Goal: Task Accomplishment & Management: Use online tool/utility

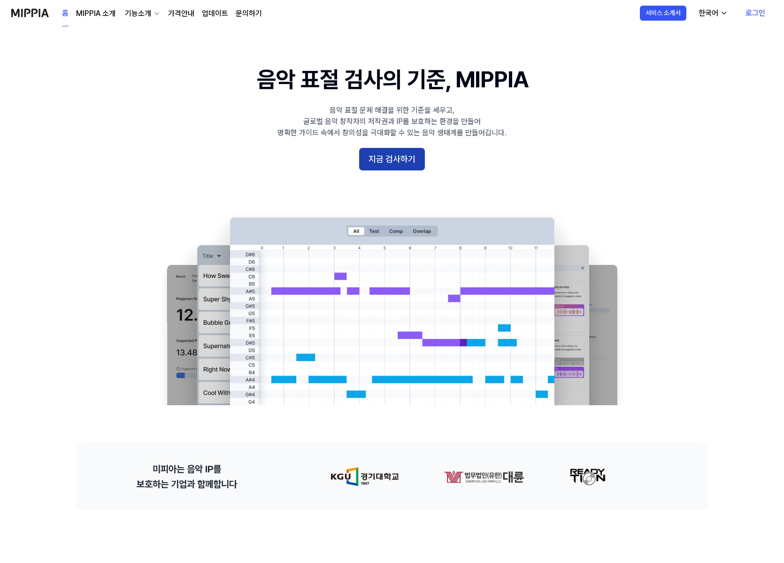
click at [380, 156] on button "지금 검사하기" at bounding box center [392, 159] width 66 height 23
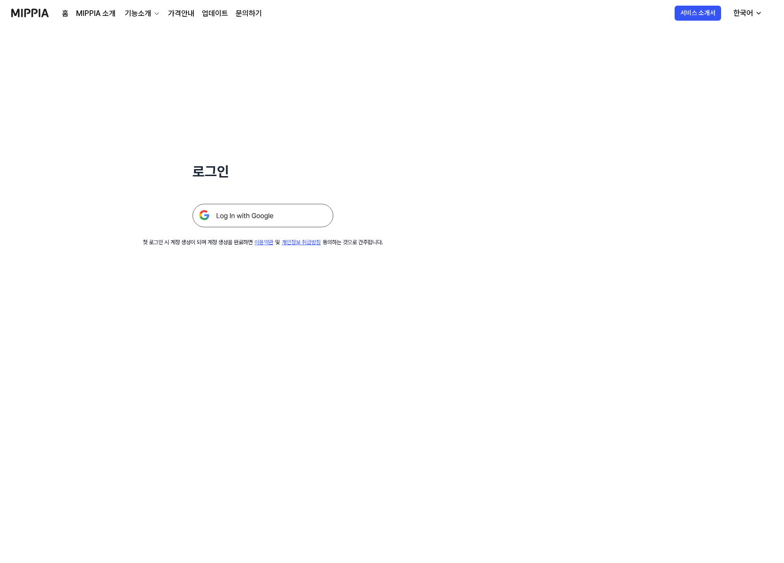
click at [238, 214] on img at bounding box center [263, 215] width 141 height 23
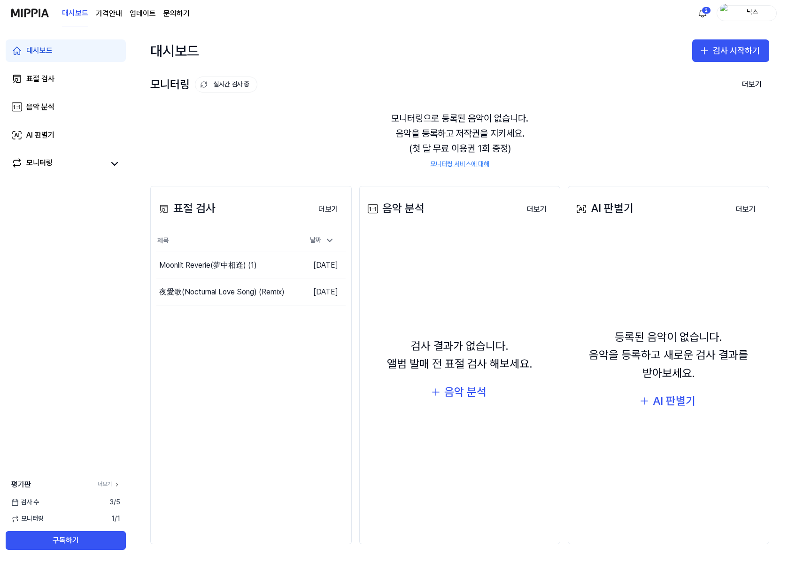
click at [70, 326] on div "대시보드 표절 검사 음악 분석 AI 판별기 모니터링 평가판 더보기 검사 [DATE] 모니터링 1 / 1 구독하기" at bounding box center [66, 294] width 132 height 537
click at [716, 47] on button "검사 시작하기" at bounding box center [730, 50] width 77 height 23
click at [698, 76] on div "표절 검사" at bounding box center [694, 76] width 24 height 9
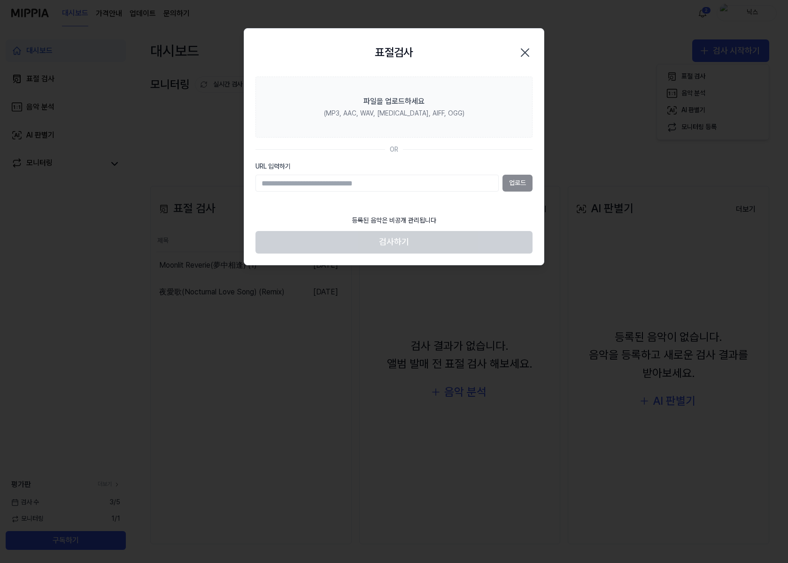
click at [521, 180] on div "업로드" at bounding box center [394, 183] width 277 height 17
drag, startPoint x: 369, startPoint y: 165, endPoint x: 366, endPoint y: 182, distance: 17.7
click at [369, 166] on label "URL 입력하기" at bounding box center [394, 166] width 277 height 9
click at [369, 175] on input "URL 입력하기" at bounding box center [377, 183] width 243 height 17
click at [366, 182] on input "URL 입력하기" at bounding box center [377, 183] width 243 height 17
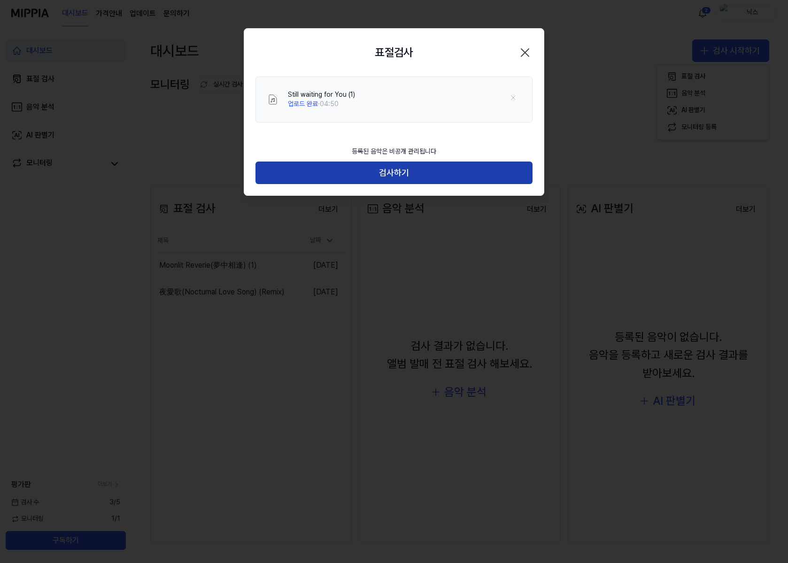
click at [403, 175] on button "검사하기" at bounding box center [394, 173] width 277 height 23
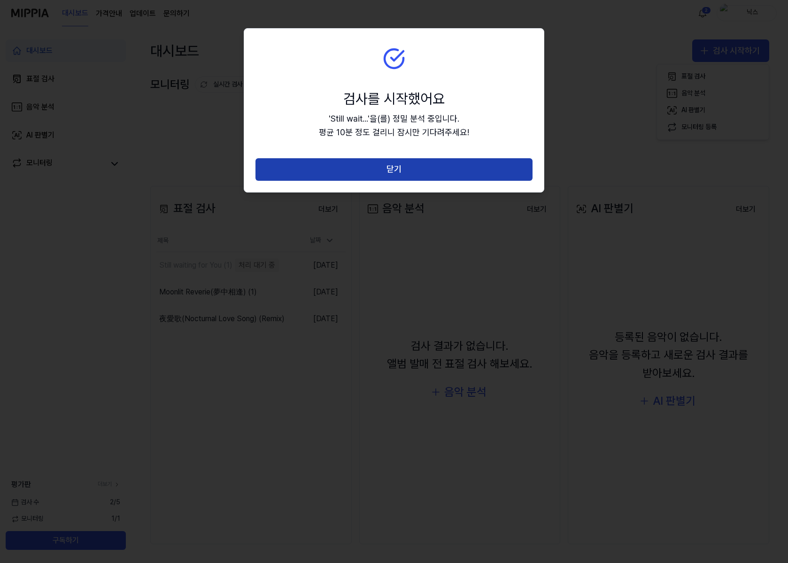
click at [426, 159] on button "닫기" at bounding box center [394, 169] width 277 height 23
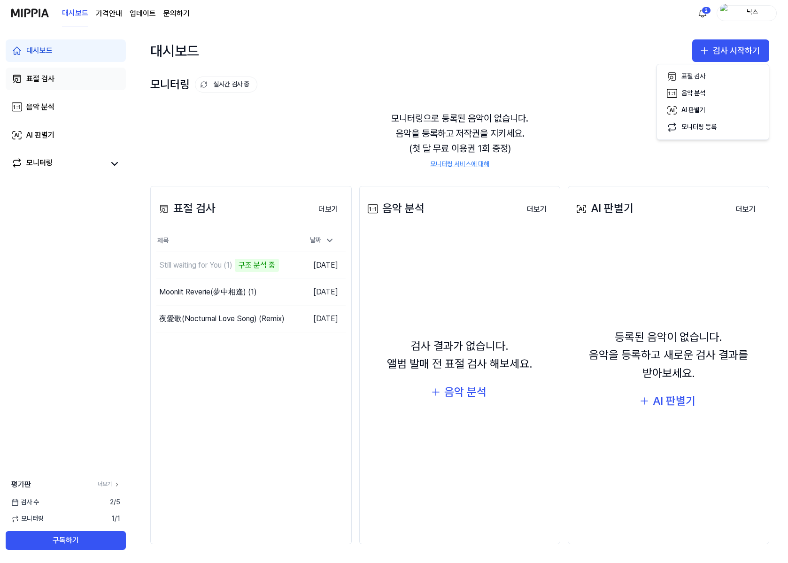
click at [85, 77] on link "표절 검사" at bounding box center [66, 79] width 120 height 23
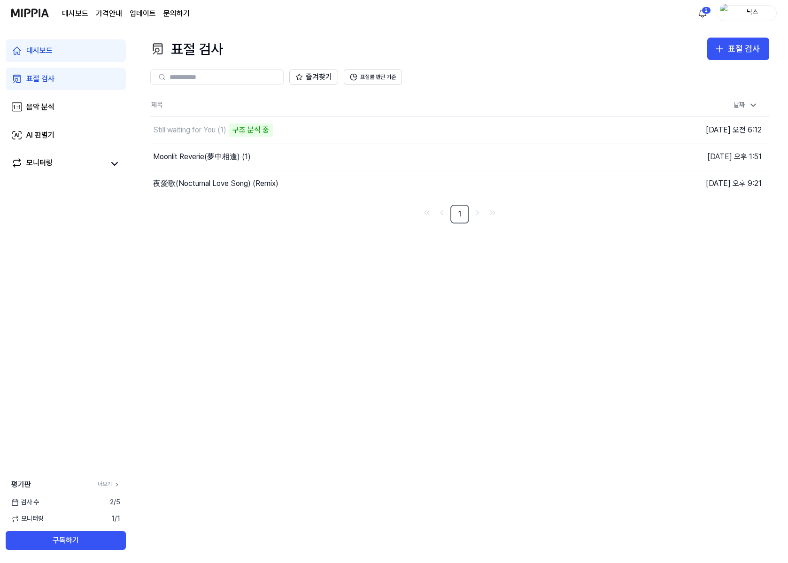
click at [51, 43] on link "대시보드" at bounding box center [66, 50] width 120 height 23
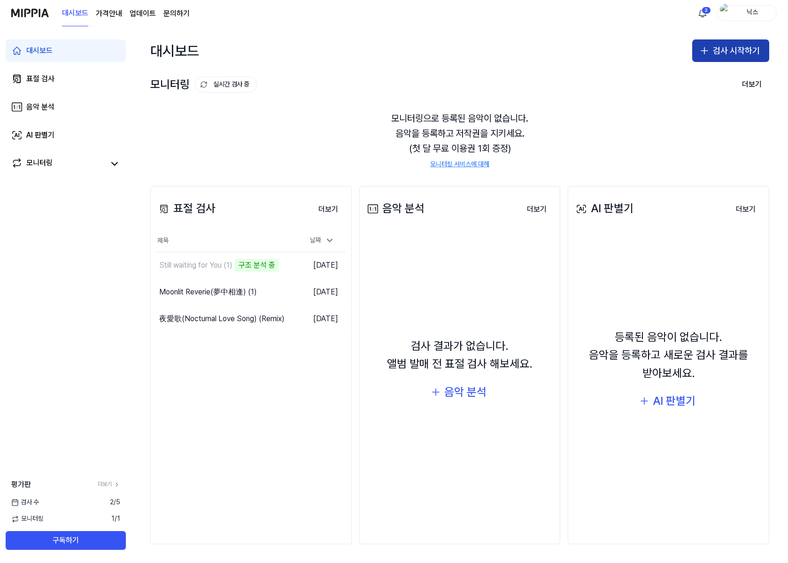
click at [738, 50] on button "검사 시작하기" at bounding box center [730, 50] width 77 height 23
click at [707, 75] on button "표절 검사" at bounding box center [713, 76] width 104 height 17
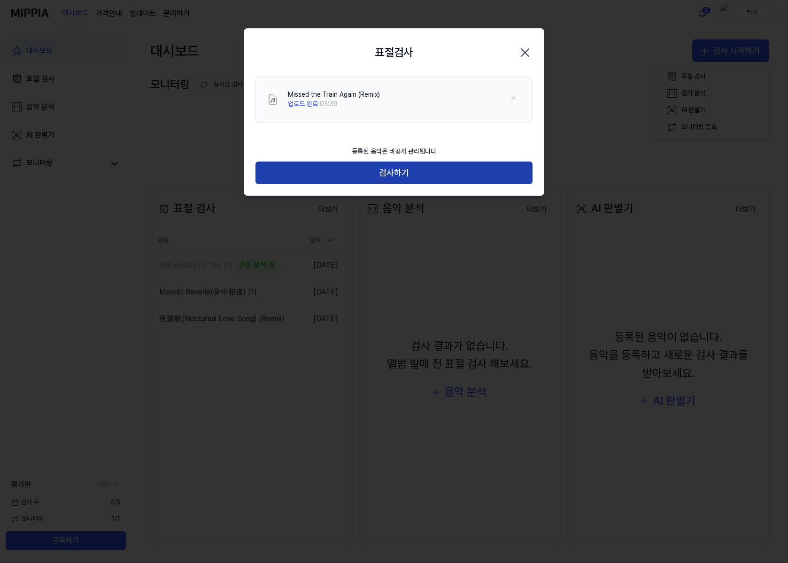
click at [448, 167] on button "검사하기" at bounding box center [394, 173] width 277 height 23
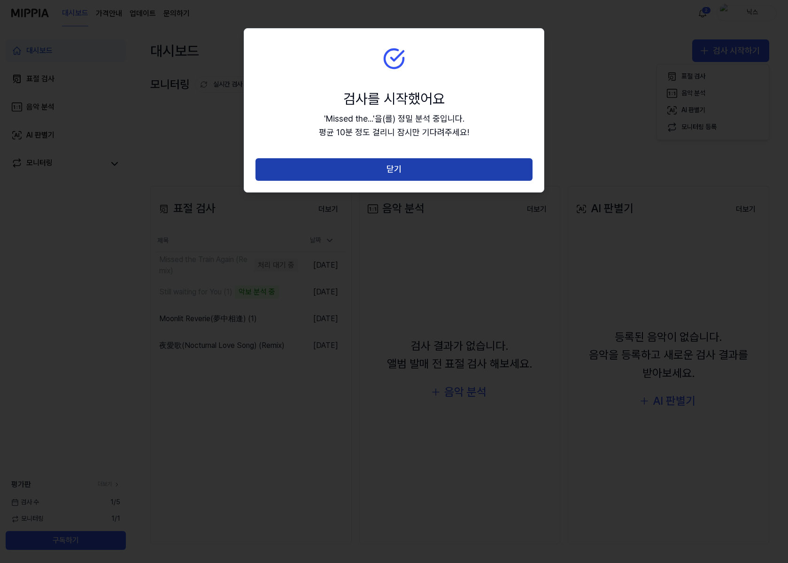
click at [448, 170] on button "닫기" at bounding box center [394, 169] width 277 height 23
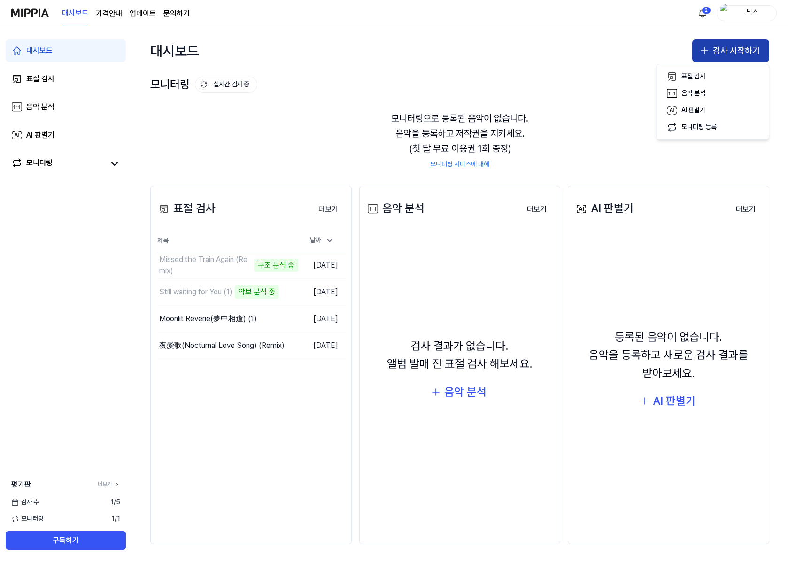
click at [745, 46] on button "검사 시작하기" at bounding box center [730, 50] width 77 height 23
click at [754, 53] on button "검사 시작하기" at bounding box center [730, 50] width 77 height 23
click at [716, 77] on button "표절 검사" at bounding box center [713, 76] width 104 height 17
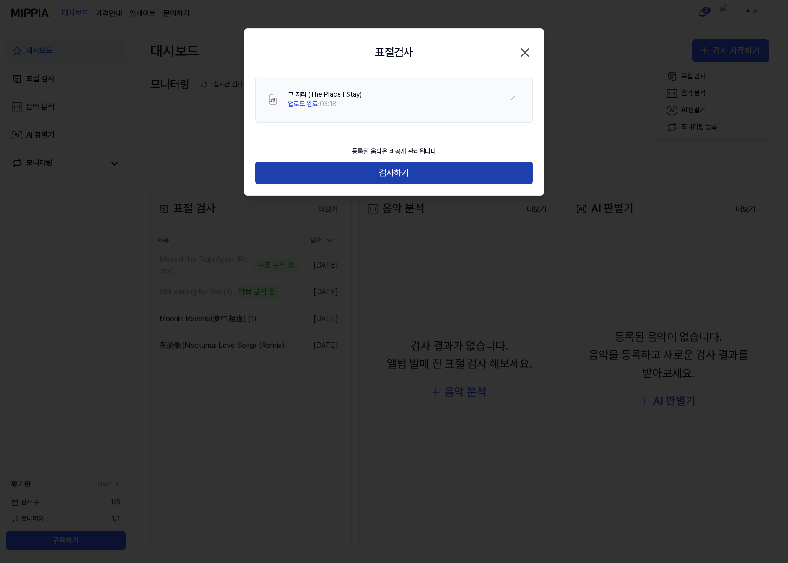
click at [419, 171] on button "검사하기" at bounding box center [394, 173] width 277 height 23
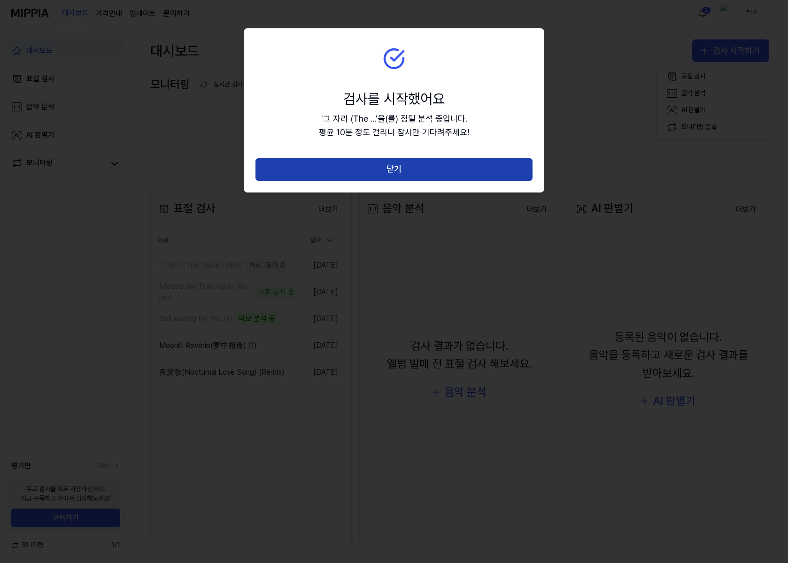
click at [425, 168] on button "닫기" at bounding box center [394, 169] width 277 height 23
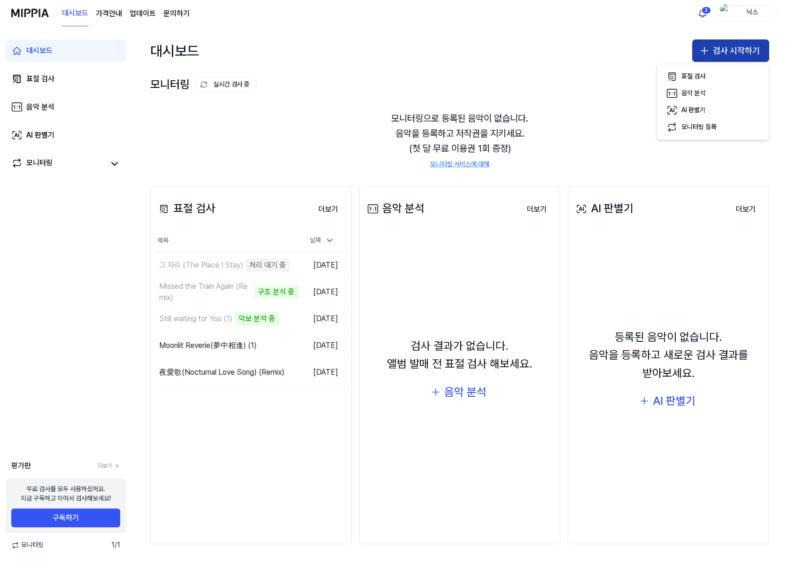
click at [734, 50] on button "검사 시작하기" at bounding box center [730, 50] width 77 height 23
click at [708, 46] on icon "button" at bounding box center [704, 50] width 11 height 11
click at [713, 80] on button "표절 검사" at bounding box center [713, 76] width 104 height 17
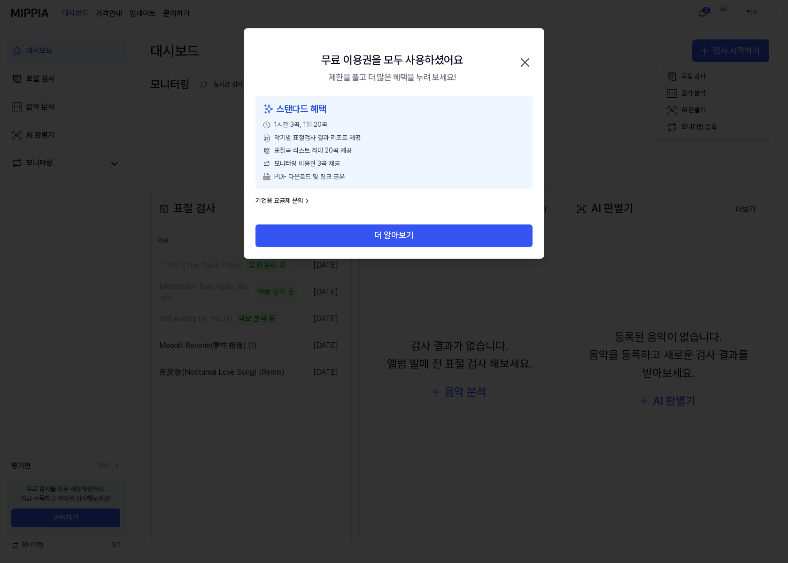
click at [525, 63] on icon "button" at bounding box center [525, 63] width 8 height 8
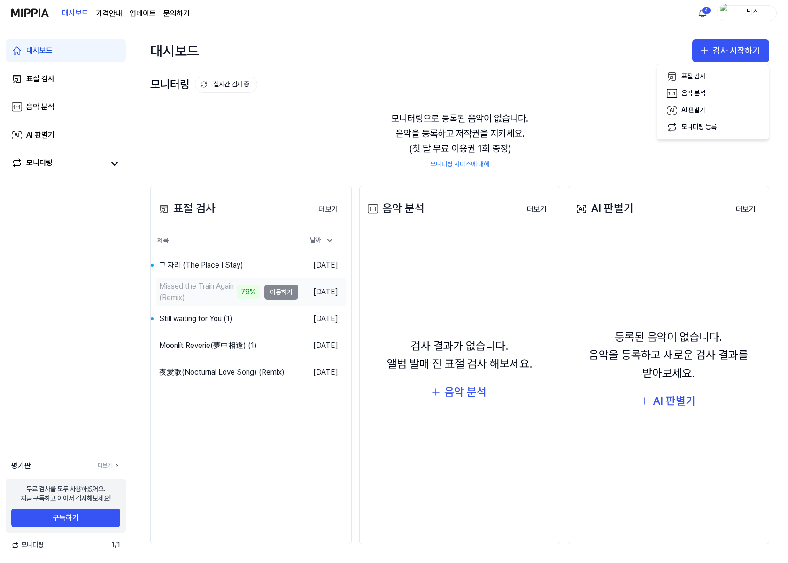
click at [213, 286] on div "Missed the Train Again (Remix)" at bounding box center [197, 292] width 76 height 23
click at [210, 321] on div "Still waiting for You (1)" at bounding box center [195, 318] width 73 height 11
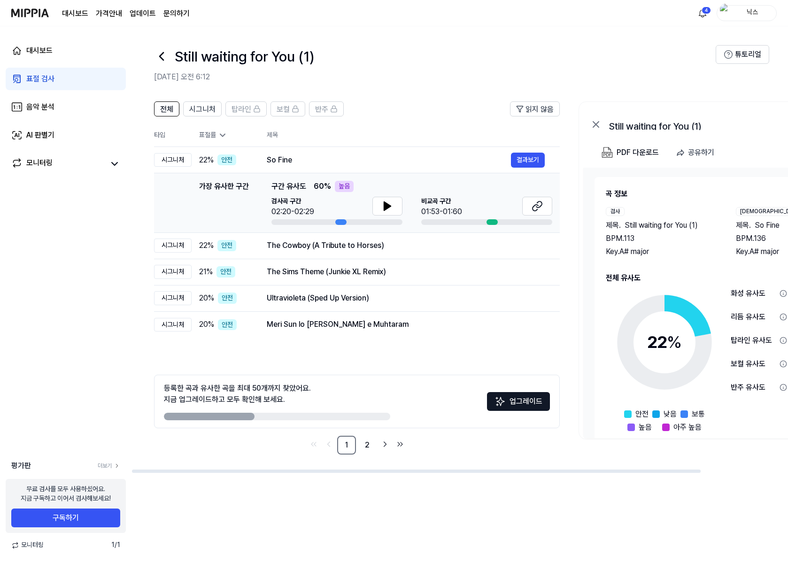
click at [554, 209] on td "가장 유사한 구간 가장 유사한 구간 구간 유사도 60 % 높음 검사곡 구간 02:20-02:29 [GEOGRAPHIC_DATA] 구간 01:5…" at bounding box center [357, 203] width 406 height 60
click at [540, 209] on icon at bounding box center [537, 206] width 11 height 11
click at [255, 109] on icon at bounding box center [257, 109] width 8 height 8
click at [697, 15] on html "대시보드 가격안내 업데이트 문의하기 5 닉스 대시보드 표절 검사 음악 분석 AI 판별기 모니터링 평가판 더보기 무료 검사를 모두 사용하셨어요.…" at bounding box center [394, 281] width 788 height 563
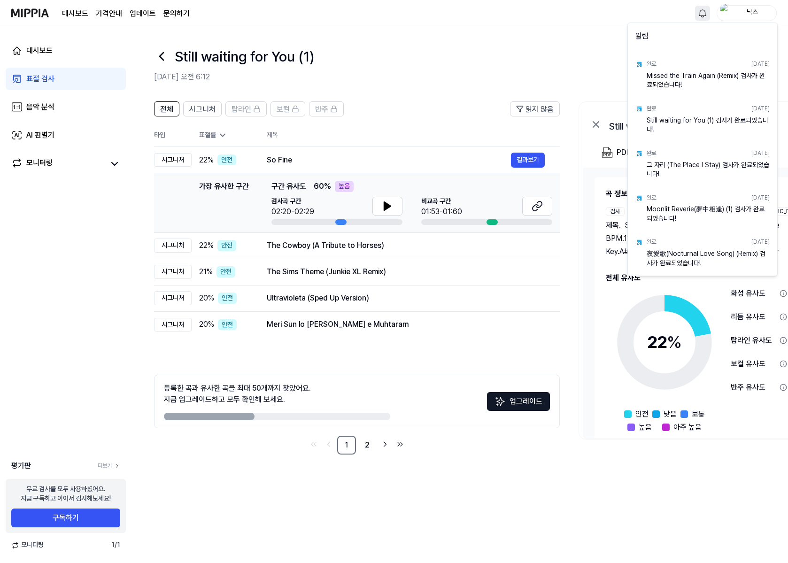
click at [697, 15] on html "대시보드 가격안내 업데이트 문의하기 닉스 대시보드 표절 검사 음악 분석 AI 판별기 모니터링 평가판 더보기 무료 검사를 모두 사용하셨어요. 지…" at bounding box center [394, 281] width 788 height 563
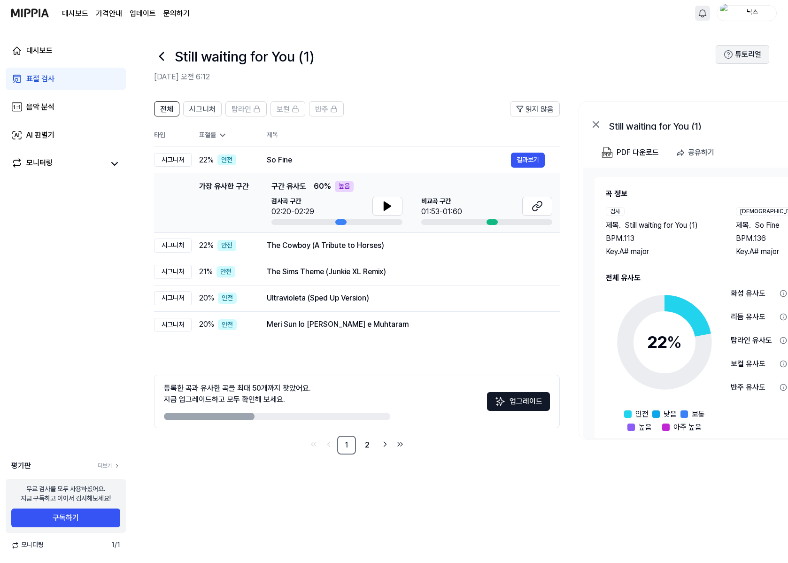
click at [730, 59] on icon at bounding box center [728, 54] width 9 height 9
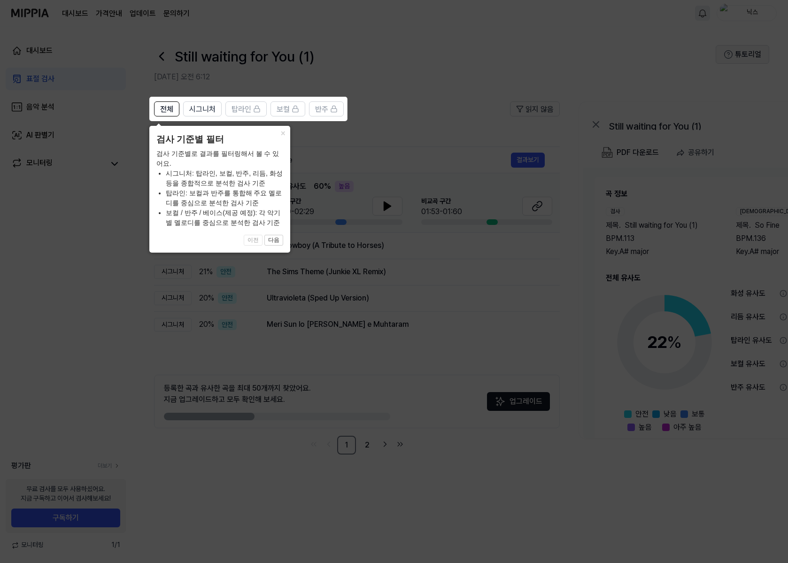
click at [98, 90] on icon at bounding box center [394, 281] width 788 height 563
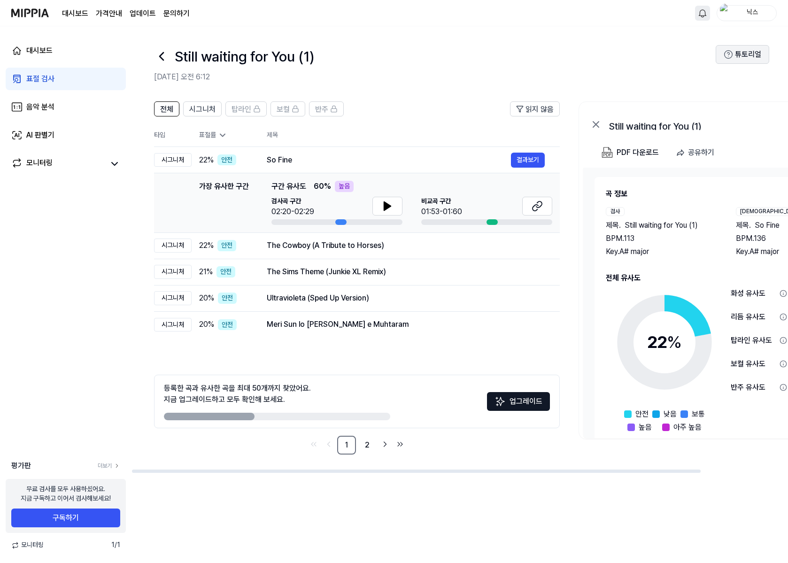
click at [758, 61] on button "튜토리얼" at bounding box center [743, 54] width 54 height 19
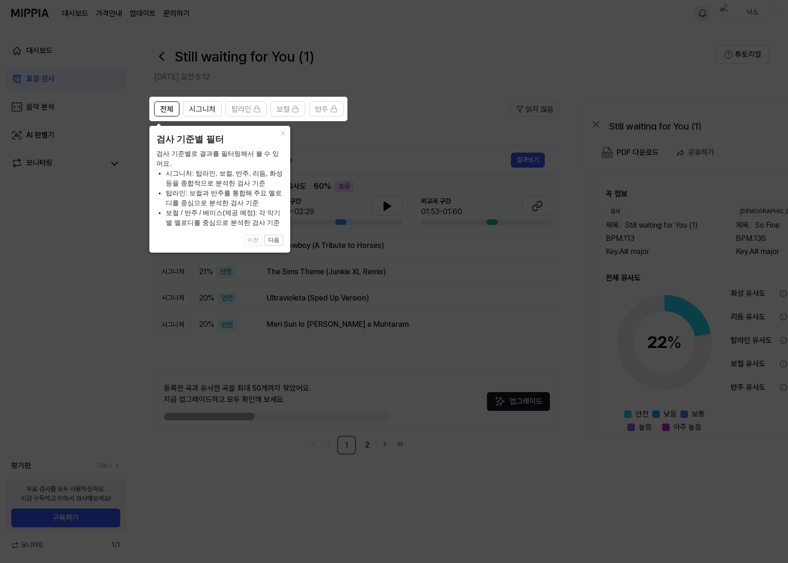
click at [393, 95] on icon at bounding box center [394, 281] width 788 height 563
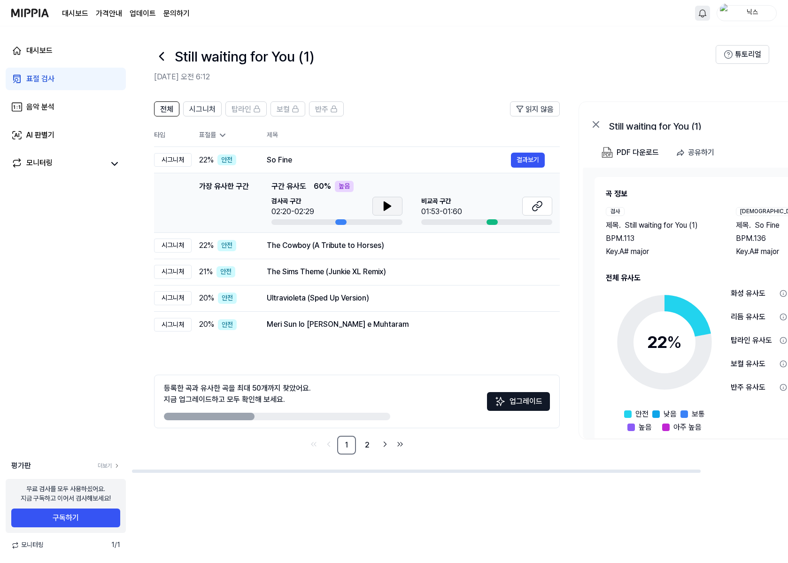
click at [396, 206] on button at bounding box center [387, 206] width 30 height 19
click at [385, 203] on icon at bounding box center [387, 206] width 7 height 8
click at [538, 201] on icon at bounding box center [537, 206] width 11 height 11
click at [378, 197] on button at bounding box center [387, 206] width 30 height 19
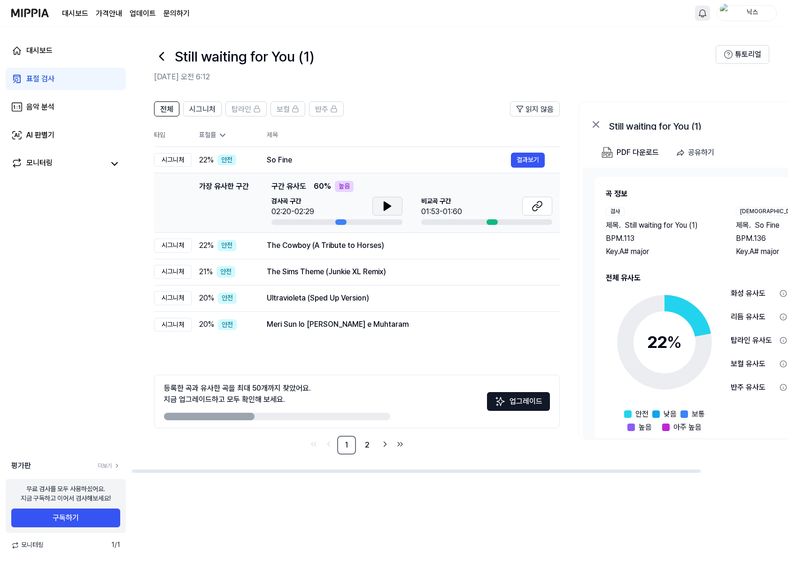
click at [384, 199] on button at bounding box center [387, 206] width 30 height 19
click at [383, 207] on icon at bounding box center [387, 206] width 11 height 11
click at [315, 242] on div "The Cowboy (A Tribute to Horses)" at bounding box center [389, 245] width 244 height 11
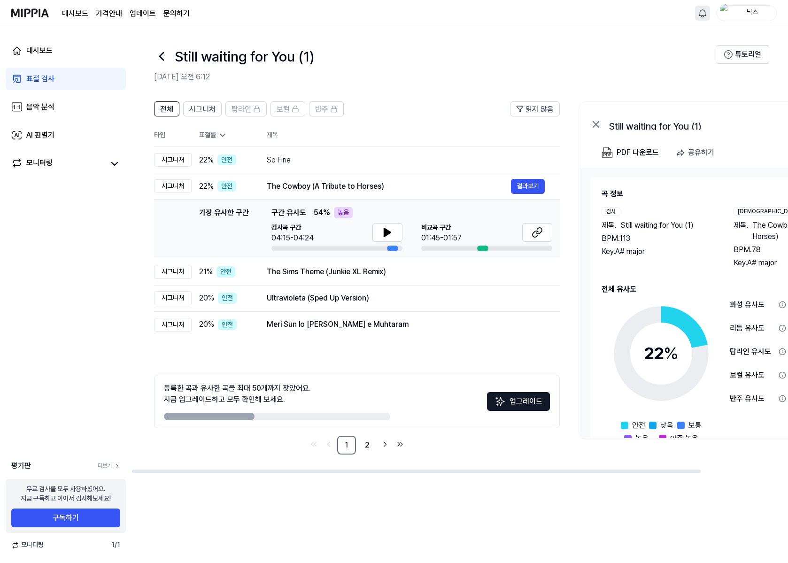
click at [390, 223] on div "가장 유사한 구간 구간 유사도 54 % 높음 검사곡 구간 04:15-04:24 [GEOGRAPHIC_DATA] 구간 01:45-01:57" at bounding box center [411, 229] width 281 height 44
click at [389, 226] on button at bounding box center [387, 232] width 30 height 19
click at [388, 227] on icon at bounding box center [386, 232] width 11 height 11
click at [532, 230] on icon at bounding box center [536, 232] width 11 height 11
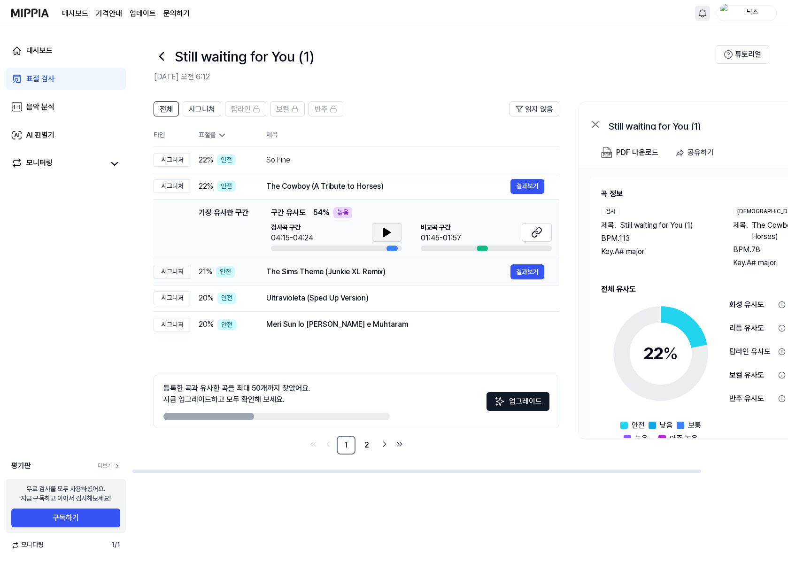
scroll to position [0, 0]
click at [309, 264] on div "The Sims Theme (Junkie XL Remix) 결과보기" at bounding box center [406, 271] width 278 height 15
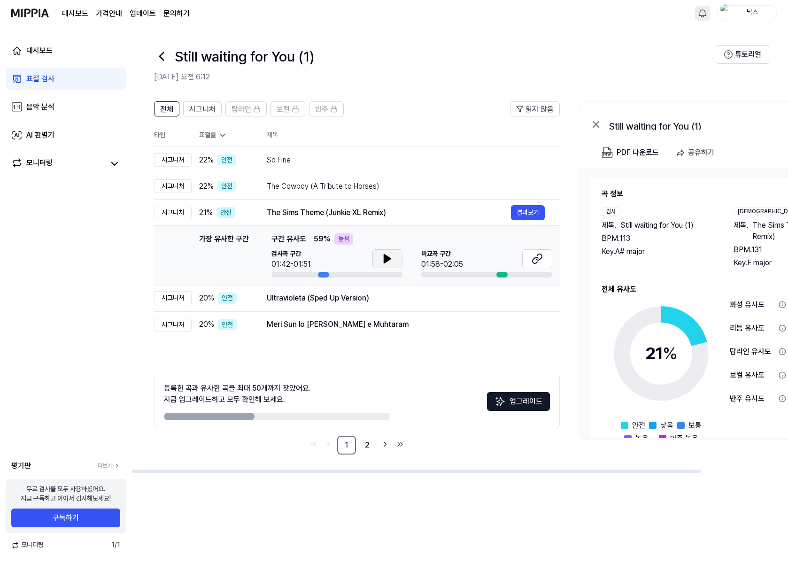
click at [387, 252] on button at bounding box center [387, 258] width 30 height 19
click at [537, 256] on icon at bounding box center [537, 258] width 11 height 11
click at [385, 263] on icon at bounding box center [387, 259] width 7 height 8
click at [382, 257] on icon at bounding box center [387, 258] width 11 height 11
click at [295, 302] on div "Ultravioleta (Sped Up Version)" at bounding box center [389, 298] width 244 height 11
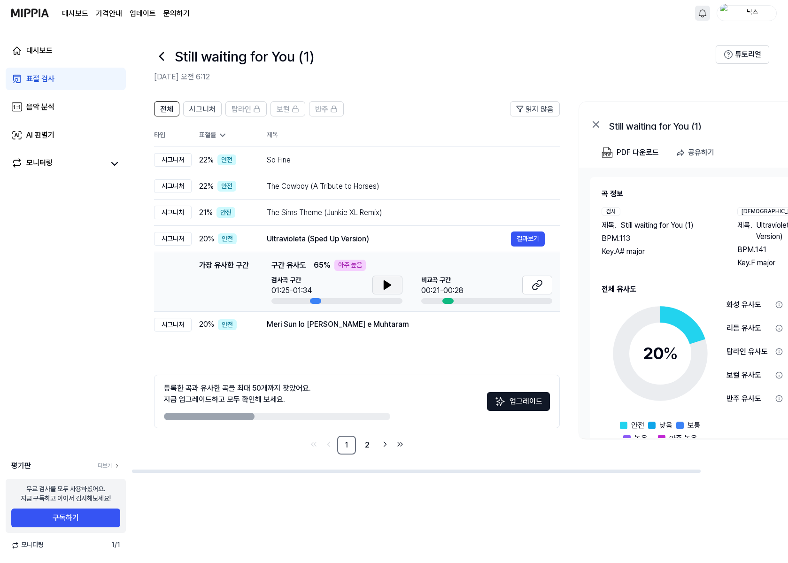
drag, startPoint x: 369, startPoint y: 288, endPoint x: 377, endPoint y: 286, distance: 8.2
click at [371, 287] on div "검사곡 구간 01:25-01:34" at bounding box center [336, 286] width 131 height 21
click at [384, 286] on icon at bounding box center [387, 285] width 7 height 8
click at [535, 287] on icon at bounding box center [537, 284] width 11 height 11
click at [388, 285] on icon at bounding box center [387, 285] width 7 height 8
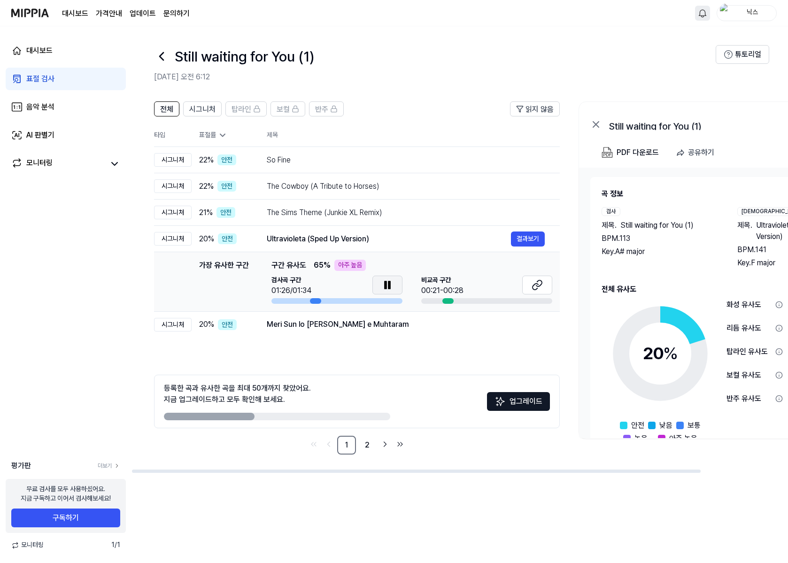
click at [388, 282] on icon at bounding box center [389, 285] width 2 height 8
drag, startPoint x: 256, startPoint y: 240, endPoint x: 375, endPoint y: 234, distance: 119.0
click at [379, 234] on td "Ultravioleta (Sped Up Version) 결과보기" at bounding box center [406, 239] width 308 height 26
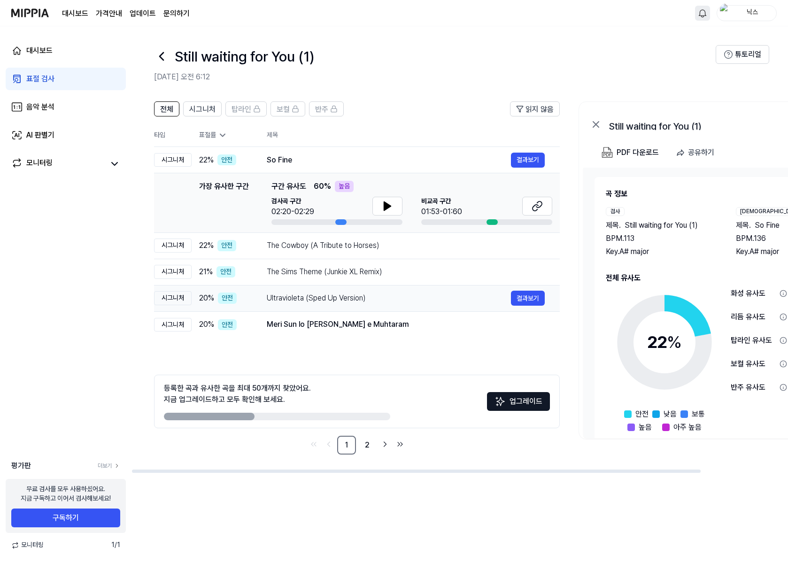
click at [319, 299] on div "Ultravioleta (Sped Up Version)" at bounding box center [389, 298] width 244 height 11
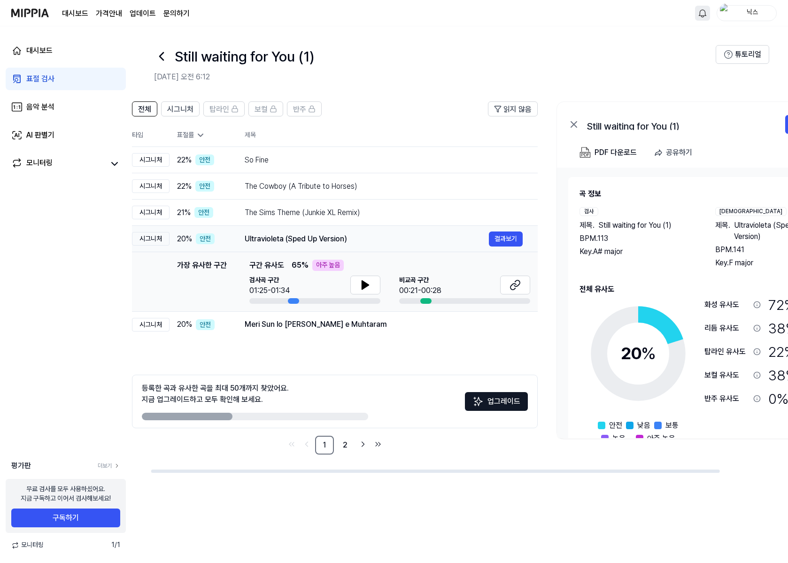
scroll to position [0, 30]
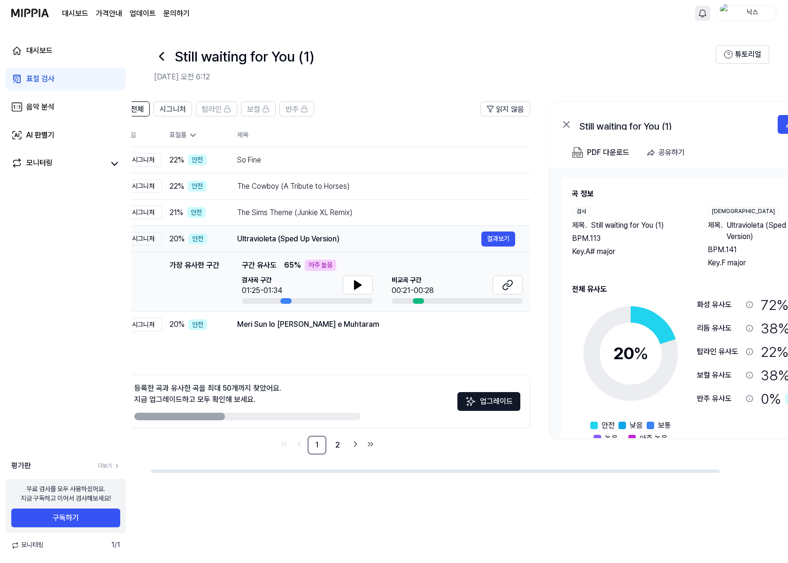
drag, startPoint x: 378, startPoint y: 240, endPoint x: 349, endPoint y: 238, distance: 29.6
click at [349, 238] on div "Ultravioleta (Sped Up Version)" at bounding box center [359, 238] width 244 height 11
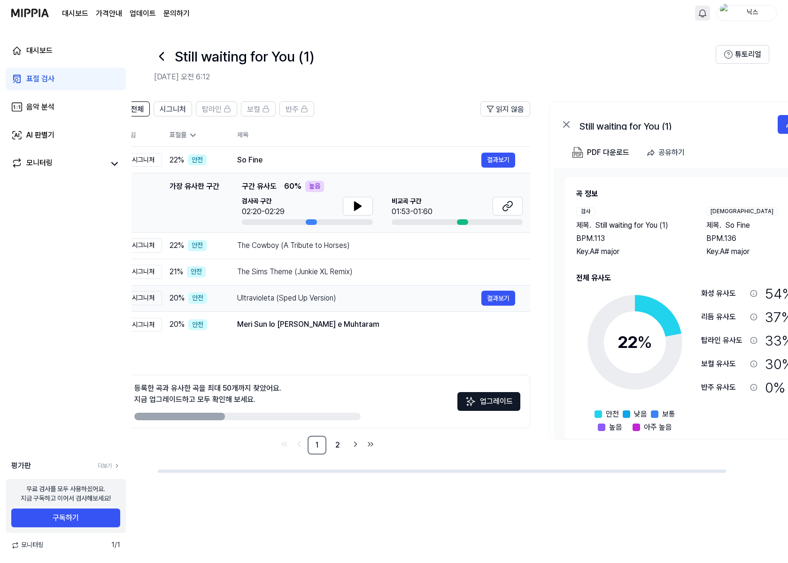
click at [332, 296] on div "Ultravioleta (Sped Up Version)" at bounding box center [359, 298] width 244 height 11
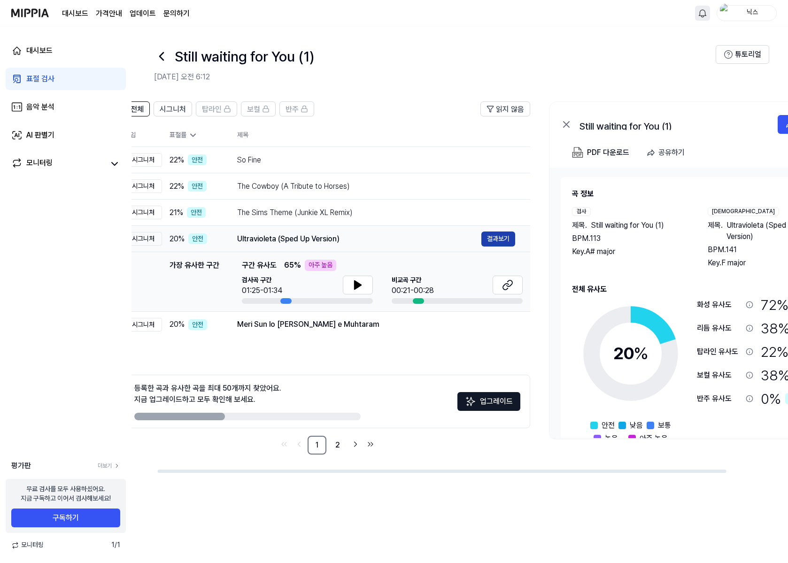
click at [490, 240] on button "결과보기" at bounding box center [498, 239] width 34 height 15
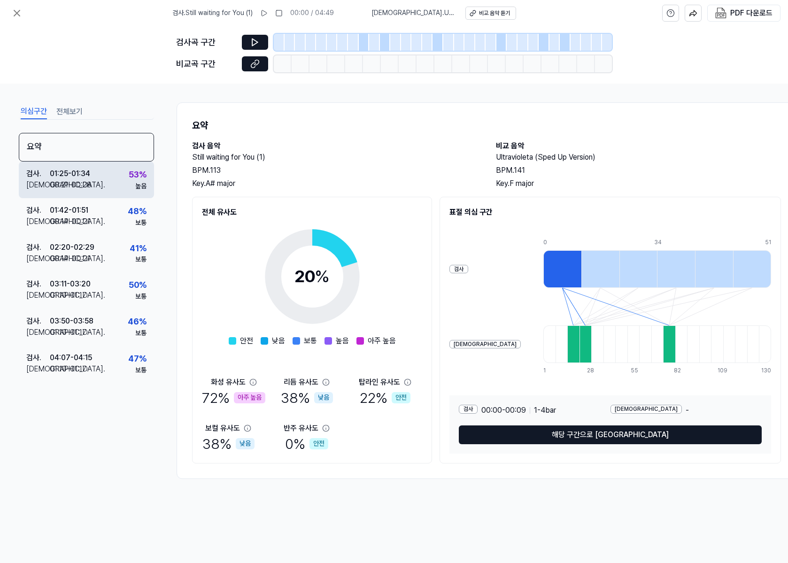
click at [113, 172] on div "검사 . 01:25 - 01:34 비교 . 00:21 - 00:28 53 % 높음" at bounding box center [86, 180] width 135 height 37
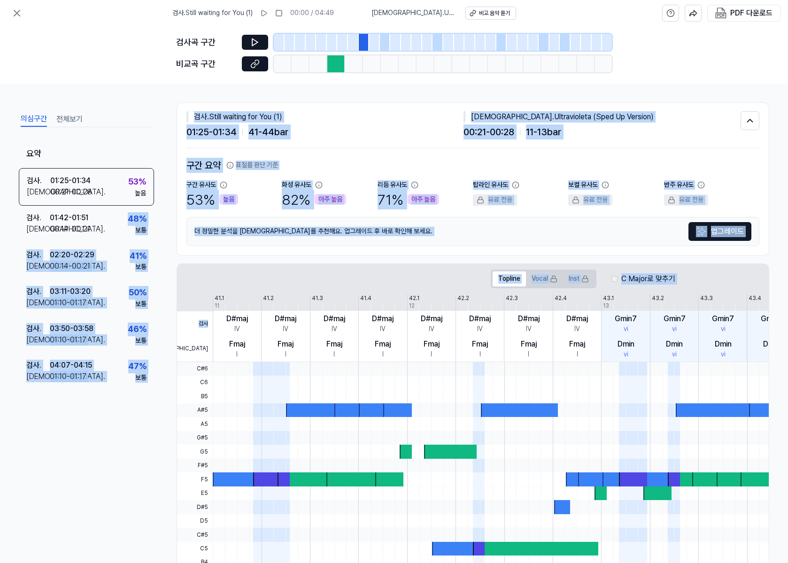
drag, startPoint x: 97, startPoint y: 225, endPoint x: 290, endPoint y: 296, distance: 205.7
click at [290, 296] on div "의심구간 전체보기 요약 검사 . 01:25 - 01:34 비교 . 00:21 - 00:28 53 % 높음 검사 . 01:42 - 01:51 비…" at bounding box center [394, 324] width 788 height 480
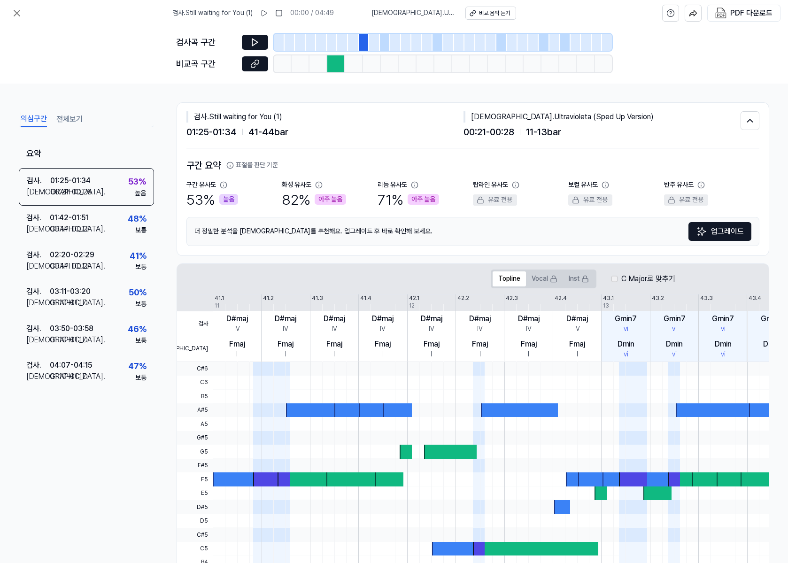
click at [113, 130] on div "의심구간 전체보기 요약 검사 . 01:25 - 01:34 비교 . 00:21 - 00:28 53 % 높음 검사 . 01:42 - 01:51 비…" at bounding box center [86, 331] width 135 height 442
click at [260, 46] on button at bounding box center [255, 42] width 26 height 15
drag, startPoint x: 597, startPoint y: 119, endPoint x: 487, endPoint y: 110, distance: 110.3
click at [487, 110] on div "검사 . Still waiting for You (1) 01:25 - 01:34 41 - 44 bar 비교 . Ultravioleta (Spe…" at bounding box center [472, 126] width 573 height 46
copy div "Ultravioleta (Sped Up Version)"
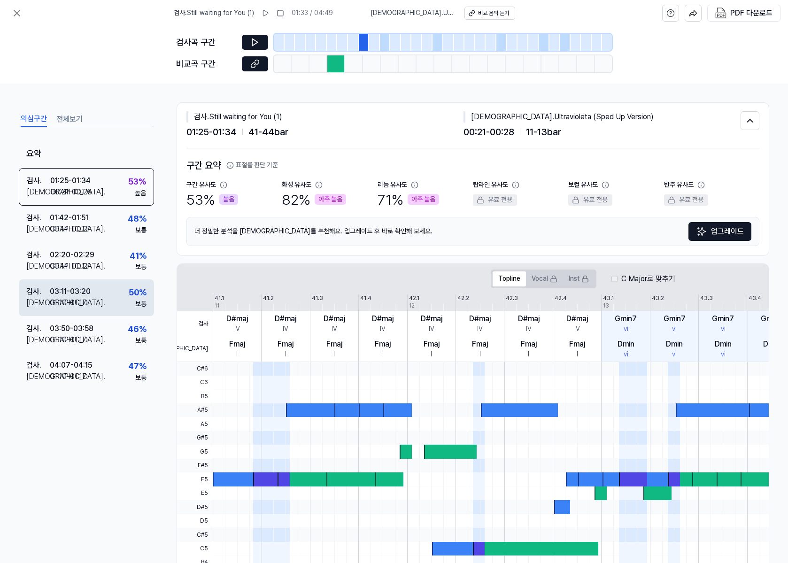
click at [120, 300] on div "검사 . 03:11 - 03:20 비교 . 01:10 - 01:17 50 % 보통" at bounding box center [86, 297] width 135 height 37
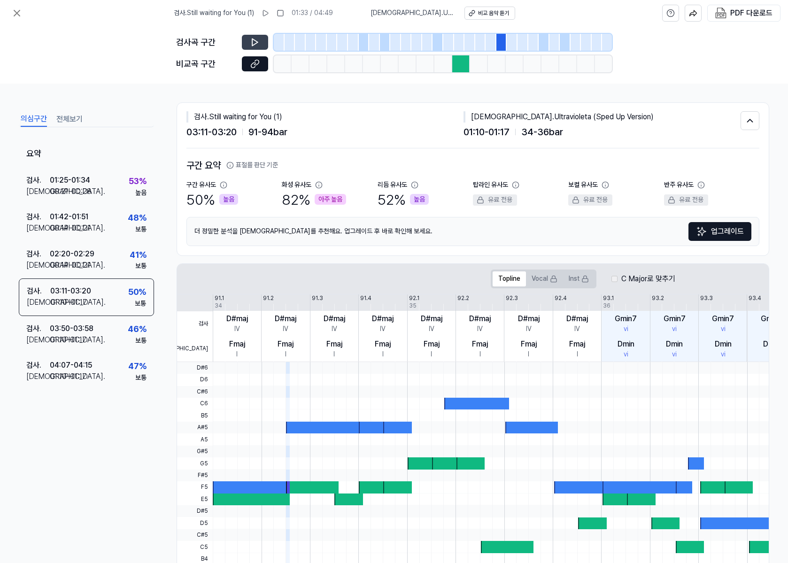
click at [247, 41] on button at bounding box center [255, 42] width 26 height 15
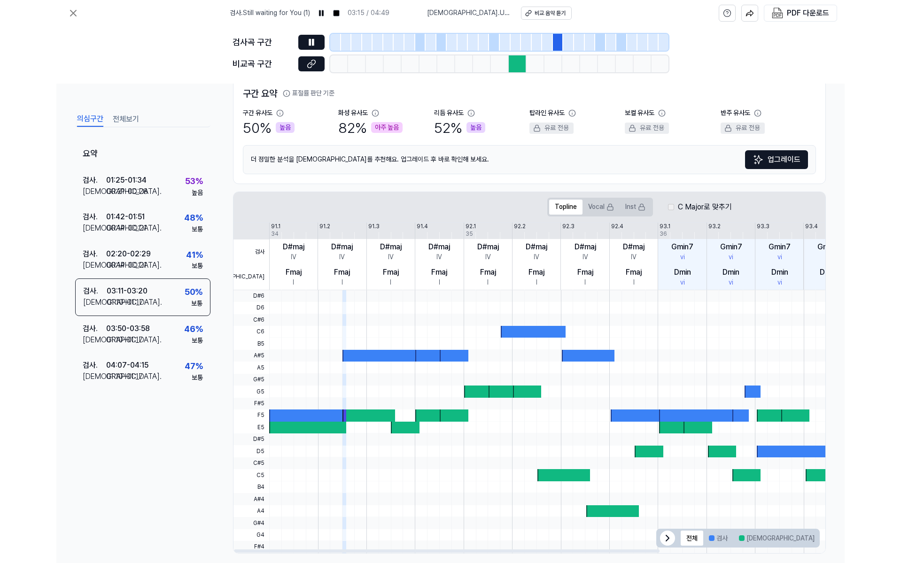
scroll to position [81, 0]
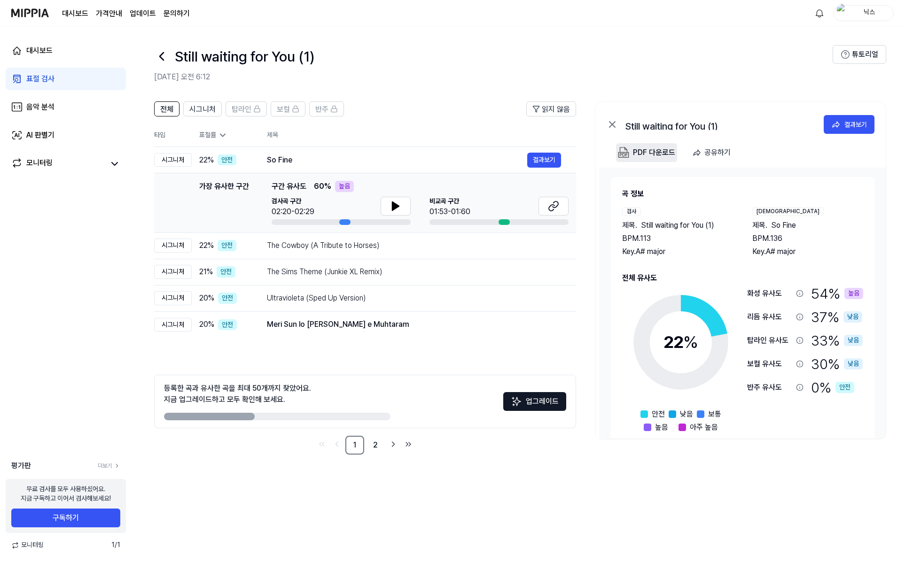
click at [663, 150] on div "PDF 다운로드" at bounding box center [654, 153] width 42 height 12
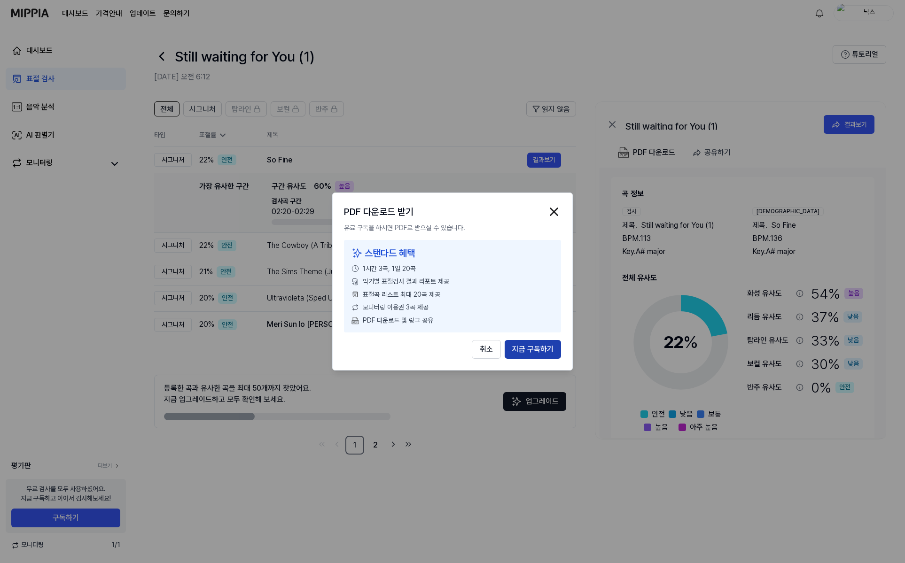
click at [527, 344] on button "지금 구독하기" at bounding box center [532, 349] width 56 height 19
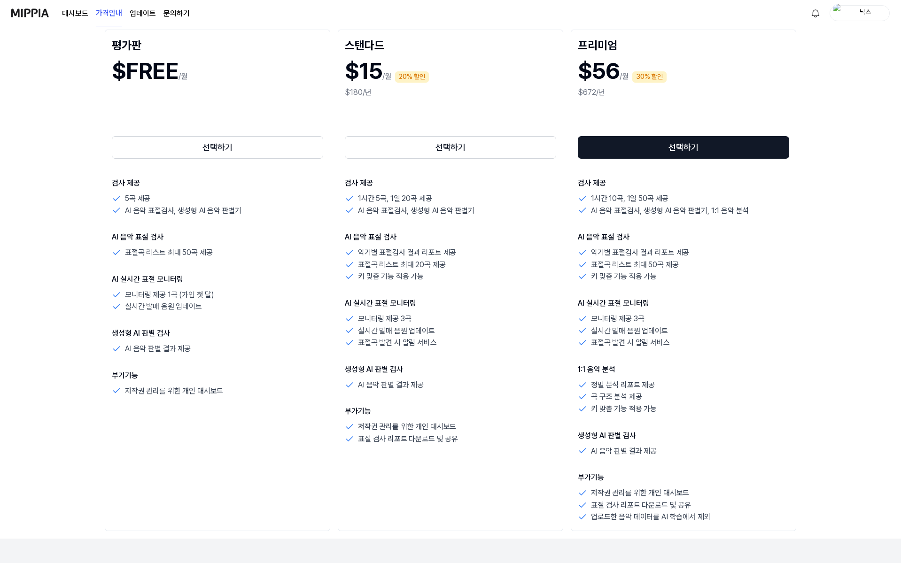
scroll to position [94, 0]
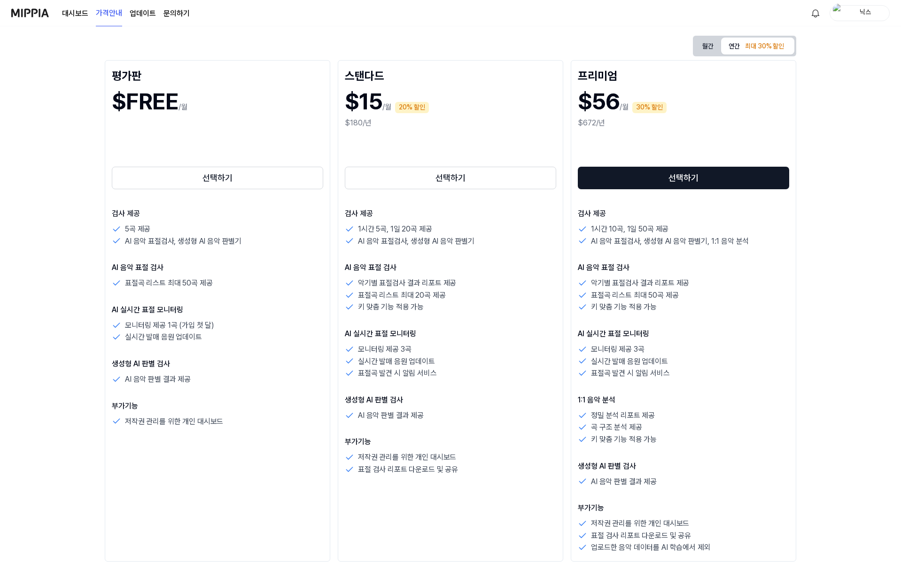
drag, startPoint x: 524, startPoint y: 296, endPoint x: 525, endPoint y: 272, distance: 24.4
click at [525, 272] on p "AI 음악 표절 검사" at bounding box center [450, 267] width 211 height 11
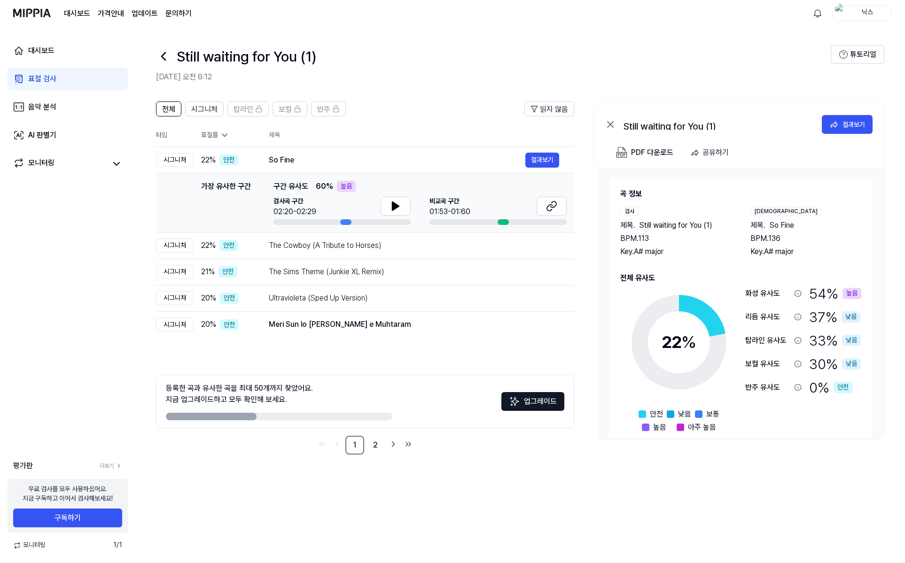
scroll to position [0, 0]
click at [38, 8] on img at bounding box center [30, 13] width 38 height 26
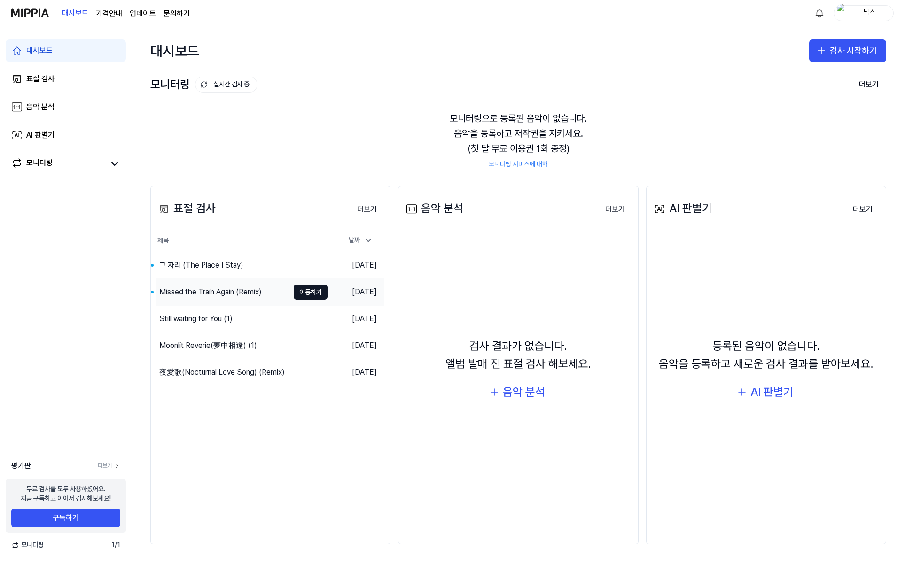
click at [197, 291] on div "Missed the Train Again (Remix)" at bounding box center [210, 292] width 102 height 11
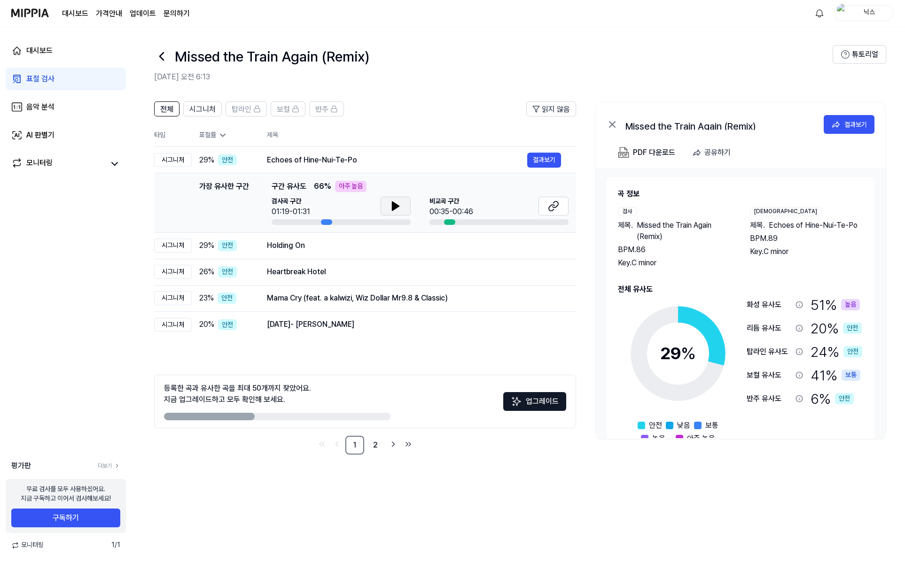
click at [394, 203] on icon at bounding box center [395, 206] width 7 height 8
click at [550, 207] on icon at bounding box center [553, 206] width 11 height 11
click at [398, 205] on icon at bounding box center [397, 206] width 2 height 8
click at [359, 241] on div "Holding On" at bounding box center [397, 245] width 260 height 11
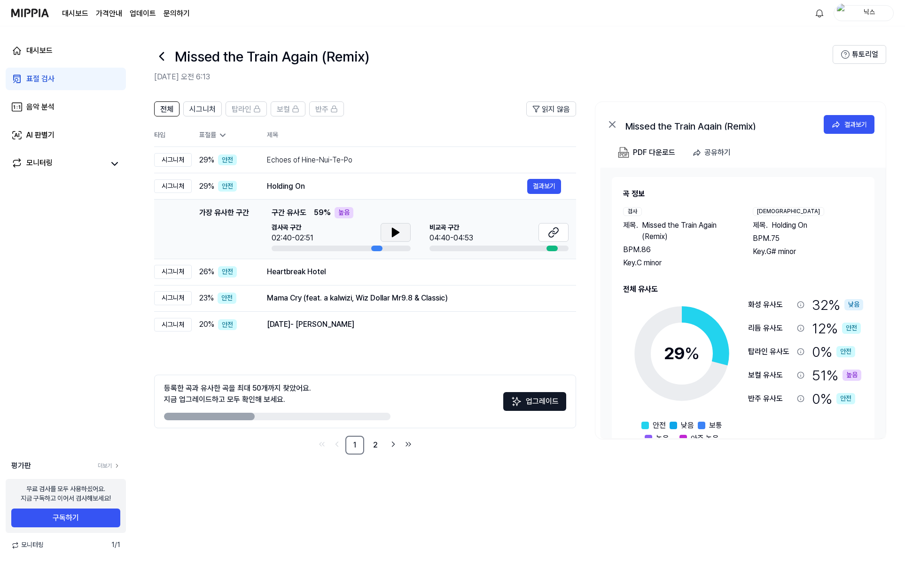
click at [394, 234] on icon at bounding box center [395, 232] width 7 height 8
click at [562, 232] on button at bounding box center [553, 232] width 30 height 19
click at [391, 226] on button at bounding box center [395, 232] width 30 height 19
click at [280, 266] on div "Heartbreak Hotel" at bounding box center [397, 271] width 260 height 11
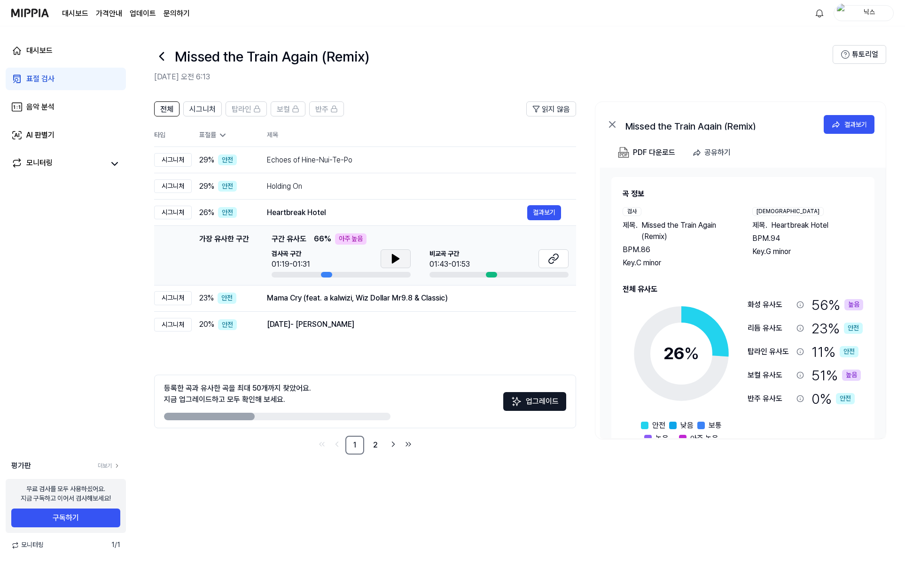
click at [388, 254] on button at bounding box center [395, 258] width 30 height 19
click at [282, 294] on div "Mama Cry (feat. a kalwizi, Wiz Dollar Mr9.8 & Classic)" at bounding box center [397, 298] width 260 height 11
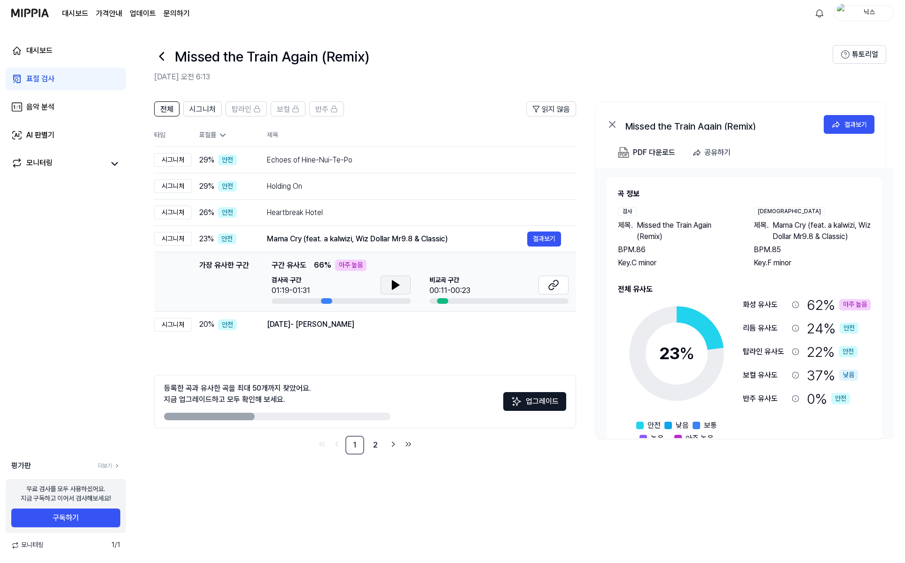
click at [388, 279] on button at bounding box center [395, 285] width 30 height 19
click at [349, 302] on div at bounding box center [340, 301] width 139 height 6
click at [285, 324] on div "[DATE]- [PERSON_NAME]" at bounding box center [397, 324] width 260 height 11
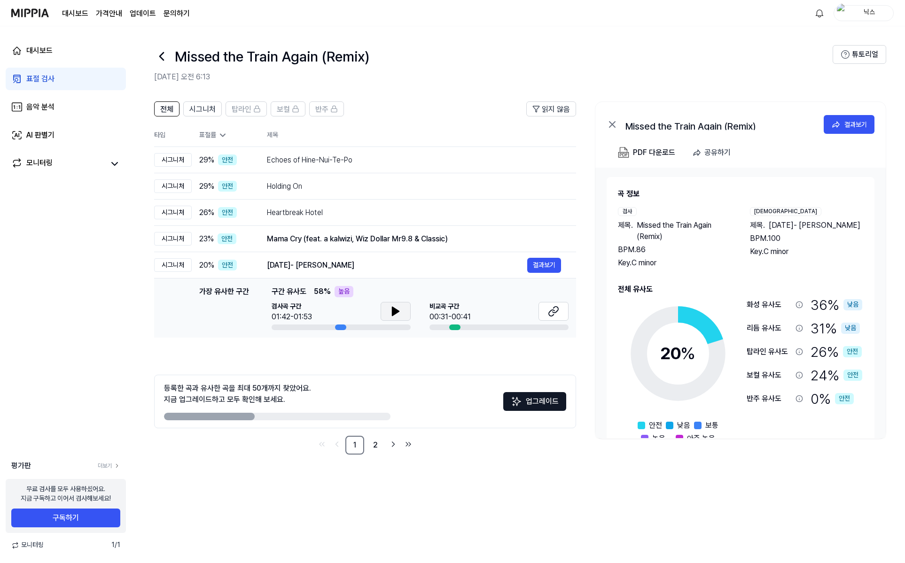
click at [393, 305] on button at bounding box center [395, 311] width 30 height 19
click at [386, 446] on ul "1 2" at bounding box center [365, 445] width 100 height 19
click at [382, 444] on link "2" at bounding box center [375, 445] width 19 height 19
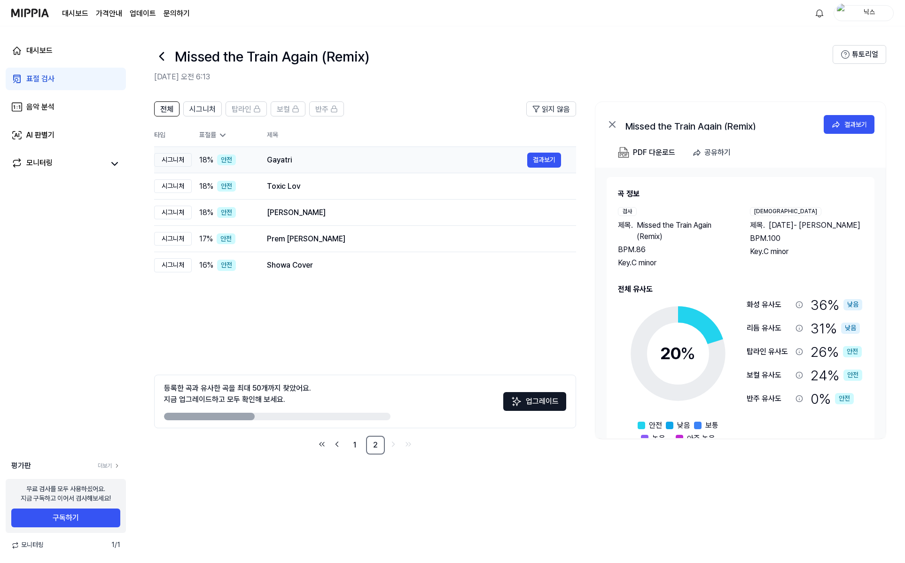
click at [295, 157] on div "Gayatri" at bounding box center [397, 160] width 260 height 11
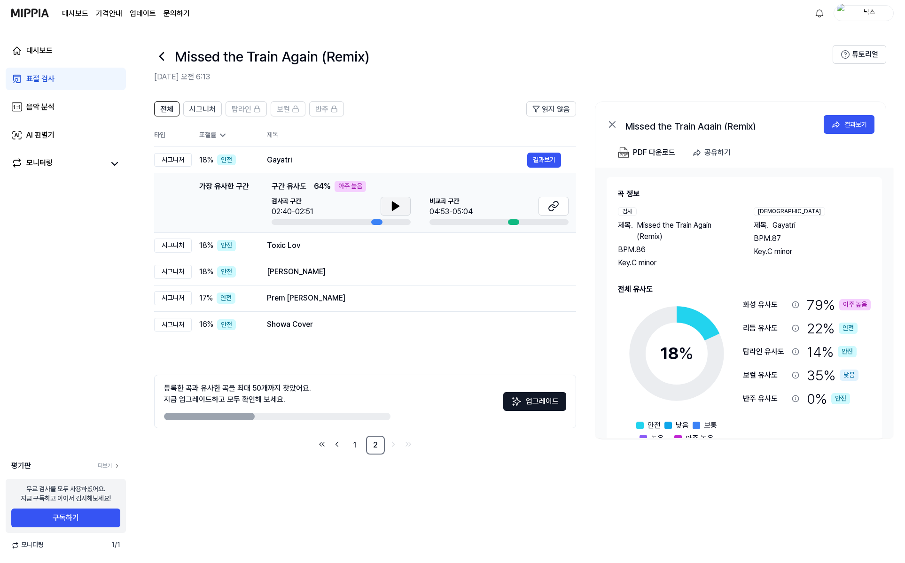
click at [389, 203] on button at bounding box center [395, 206] width 30 height 19
click at [397, 204] on icon at bounding box center [397, 206] width 2 height 8
click at [318, 249] on div "Toxic Lov" at bounding box center [397, 245] width 260 height 11
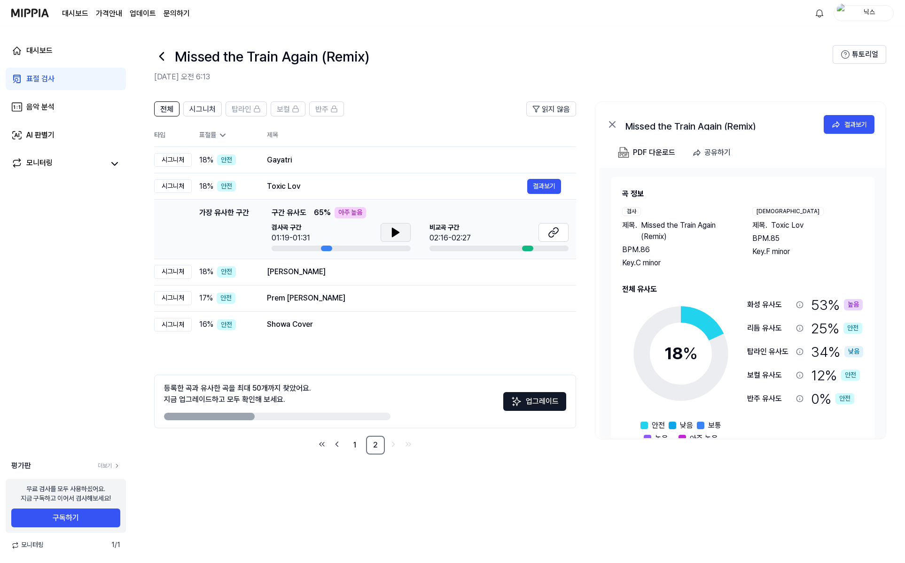
click at [397, 229] on icon at bounding box center [395, 232] width 11 height 11
click at [393, 156] on div "Gayatri" at bounding box center [397, 160] width 260 height 11
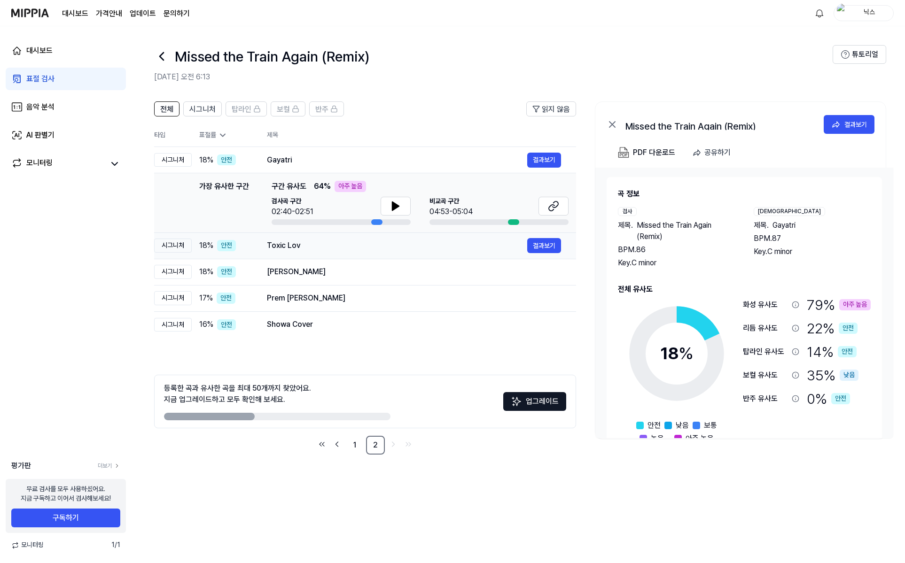
click at [356, 246] on div "Toxic Lov" at bounding box center [397, 245] width 260 height 11
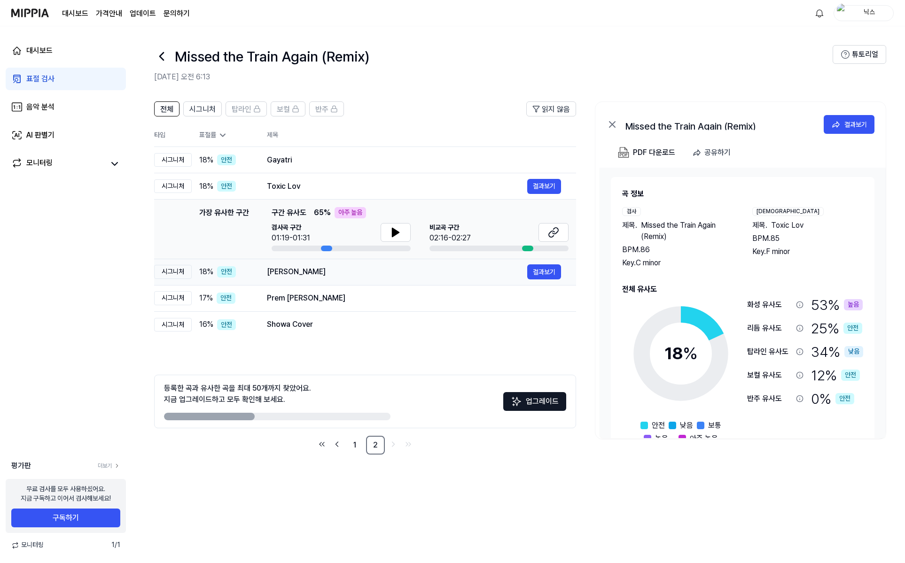
click at [341, 279] on div "Vinho Rosé 결과보기" at bounding box center [414, 271] width 294 height 15
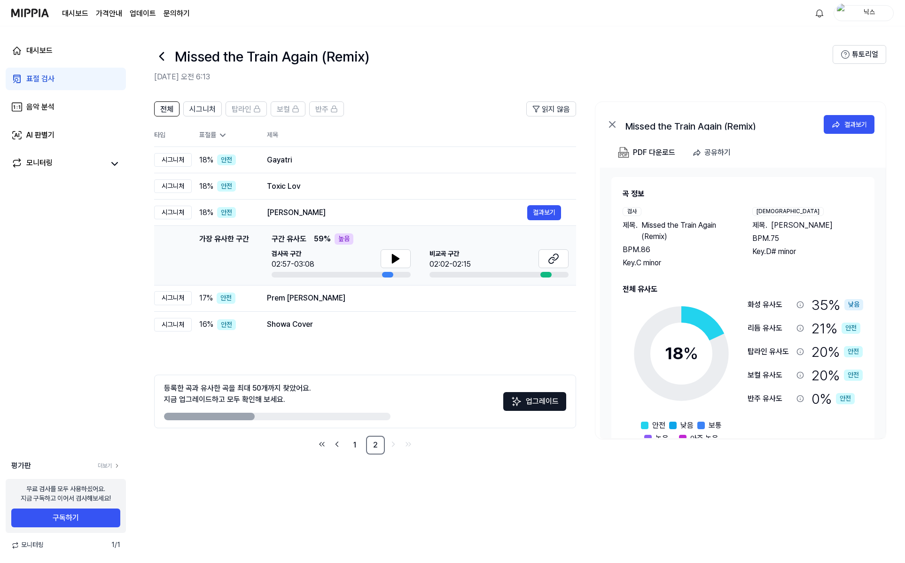
click at [379, 259] on div "검사곡 구간 02:57-03:08" at bounding box center [340, 259] width 139 height 21
click at [393, 260] on icon at bounding box center [395, 259] width 7 height 8
drag, startPoint x: 398, startPoint y: 260, endPoint x: 500, endPoint y: 259, distance: 101.9
click at [399, 260] on icon at bounding box center [395, 258] width 11 height 11
click at [543, 259] on button at bounding box center [553, 258] width 30 height 19
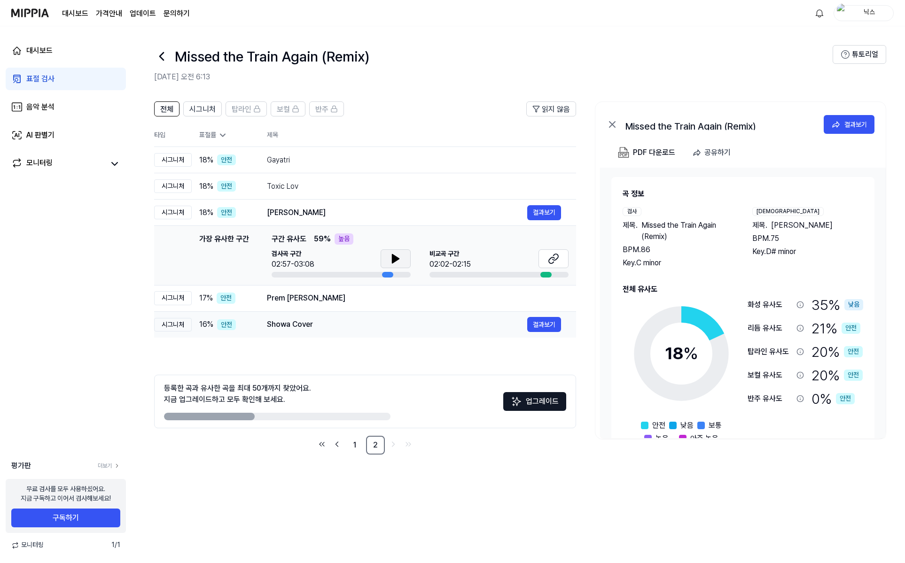
click at [304, 304] on div "Prem Koriya Morchi 결과보기" at bounding box center [414, 298] width 294 height 11
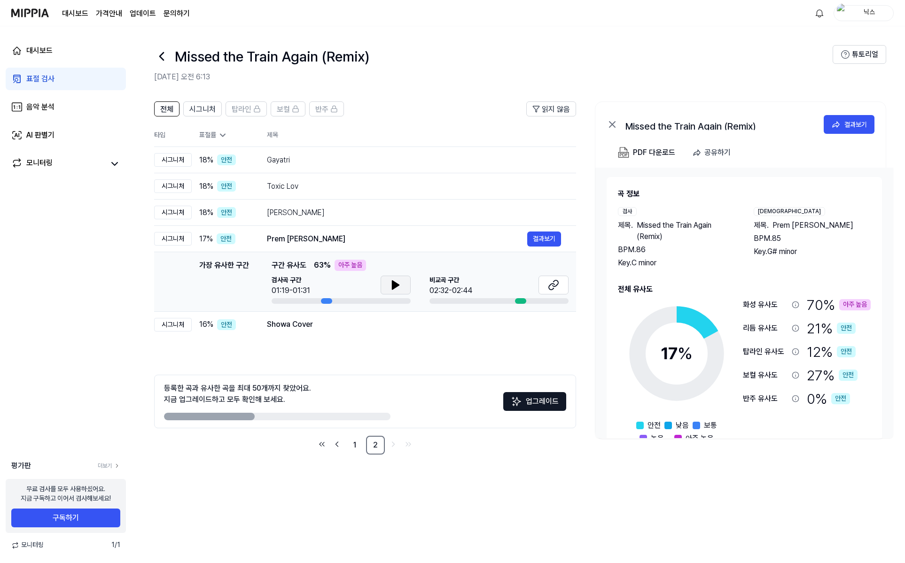
click at [387, 278] on button at bounding box center [395, 285] width 30 height 19
click at [316, 324] on div "Showa Cover" at bounding box center [397, 324] width 260 height 11
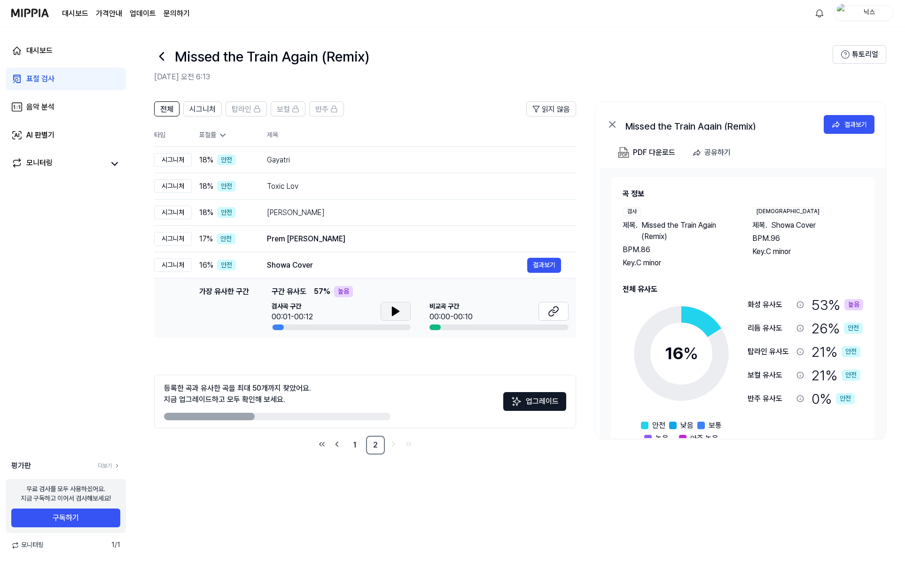
click at [384, 315] on button at bounding box center [395, 311] width 30 height 19
click at [391, 316] on icon at bounding box center [395, 311] width 11 height 11
click at [560, 313] on button at bounding box center [553, 311] width 30 height 19
click at [357, 451] on link "1" at bounding box center [354, 445] width 19 height 19
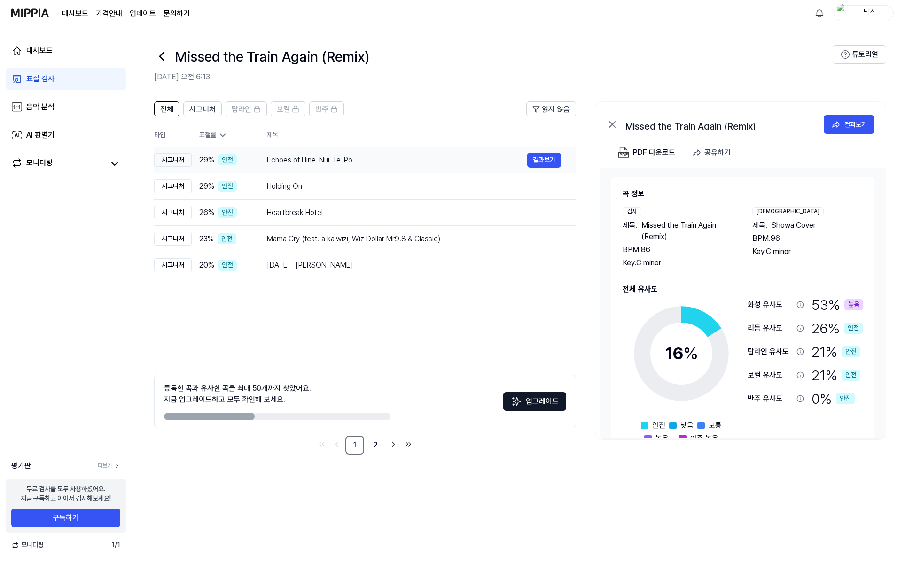
click at [299, 156] on div "Echoes of Hine-Nui-Te-Po" at bounding box center [397, 160] width 260 height 11
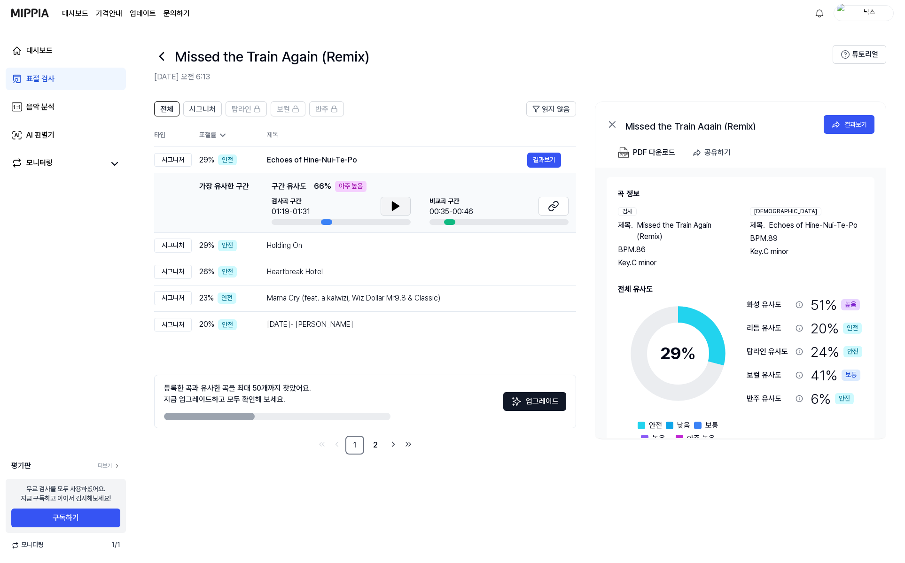
click at [397, 202] on icon at bounding box center [395, 206] width 11 height 11
click at [397, 202] on icon at bounding box center [397, 206] width 2 height 8
click at [309, 240] on div "Holding On 결과보기" at bounding box center [414, 245] width 294 height 15
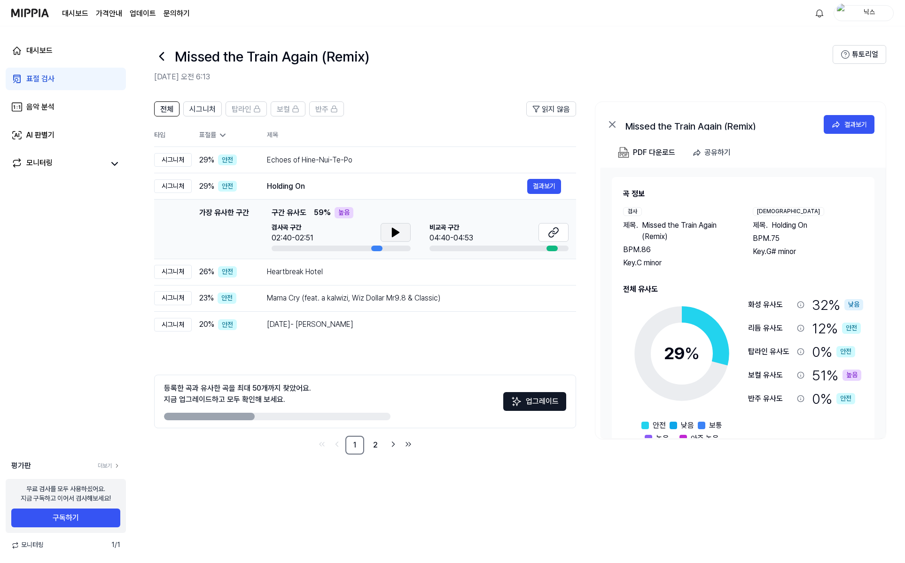
click at [391, 225] on button at bounding box center [395, 232] width 30 height 19
drag, startPoint x: 393, startPoint y: 235, endPoint x: 367, endPoint y: 269, distance: 42.6
click at [393, 237] on icon at bounding box center [395, 232] width 11 height 11
click at [313, 273] on div "Heartbreak Hotel" at bounding box center [397, 271] width 260 height 11
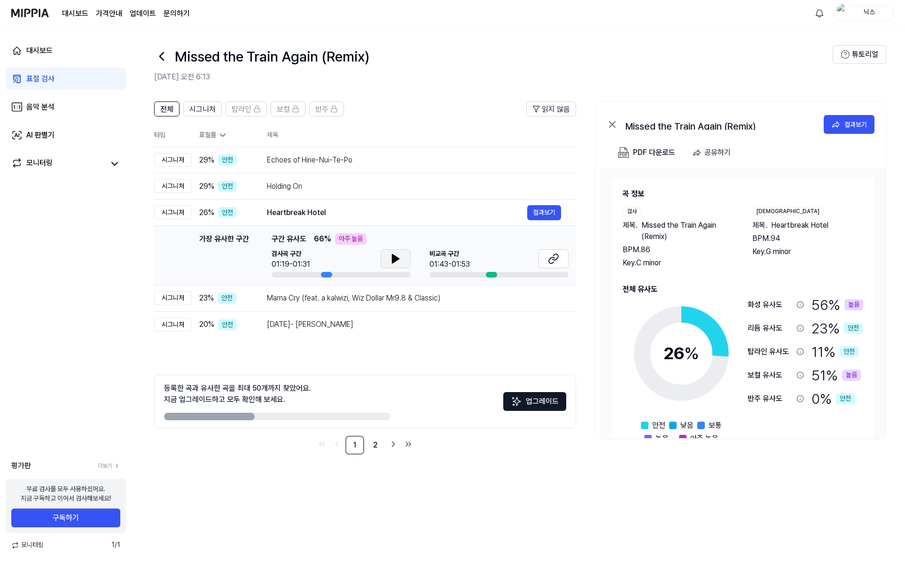
click at [390, 257] on icon at bounding box center [395, 258] width 11 height 11
click at [393, 258] on icon at bounding box center [394, 259] width 2 height 8
click at [322, 299] on div "Mama Cry (feat. a kalwizi, Wiz Dollar Mr9.8 & Classic)" at bounding box center [397, 298] width 260 height 11
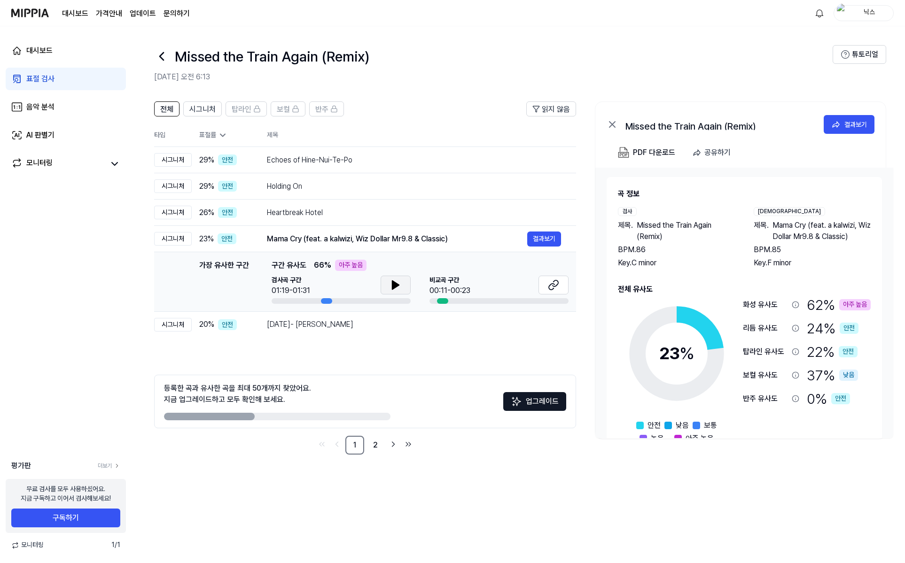
click at [395, 286] on icon at bounding box center [395, 285] width 7 height 8
drag, startPoint x: 352, startPoint y: 303, endPoint x: 378, endPoint y: 296, distance: 27.1
click at [372, 299] on div at bounding box center [340, 301] width 139 height 6
click at [394, 287] on icon at bounding box center [394, 285] width 2 height 8
click at [309, 328] on div "[DATE]- [PERSON_NAME]" at bounding box center [397, 324] width 260 height 11
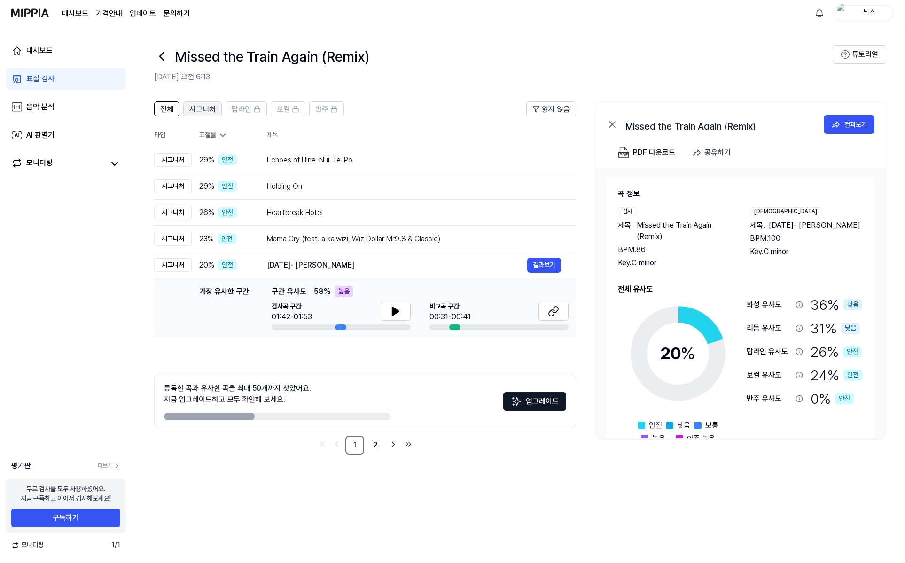
click at [211, 107] on span "시그니처" at bounding box center [202, 109] width 26 height 11
click at [397, 317] on icon at bounding box center [395, 311] width 11 height 11
click at [402, 307] on button at bounding box center [395, 311] width 30 height 19
click at [559, 312] on button at bounding box center [553, 311] width 30 height 19
click at [613, 125] on icon at bounding box center [612, 125] width 6 height 6
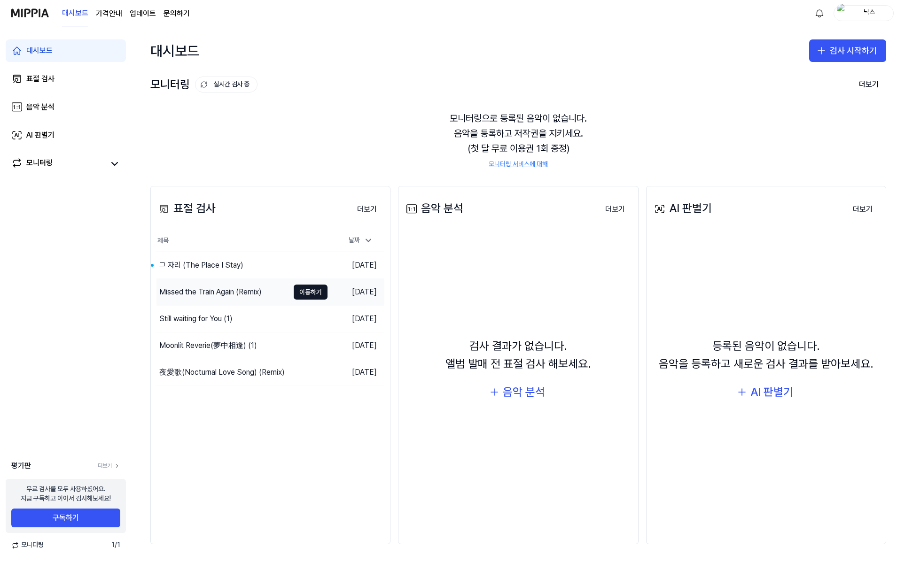
click at [207, 294] on div "Missed the Train Again (Remix)" at bounding box center [210, 292] width 102 height 11
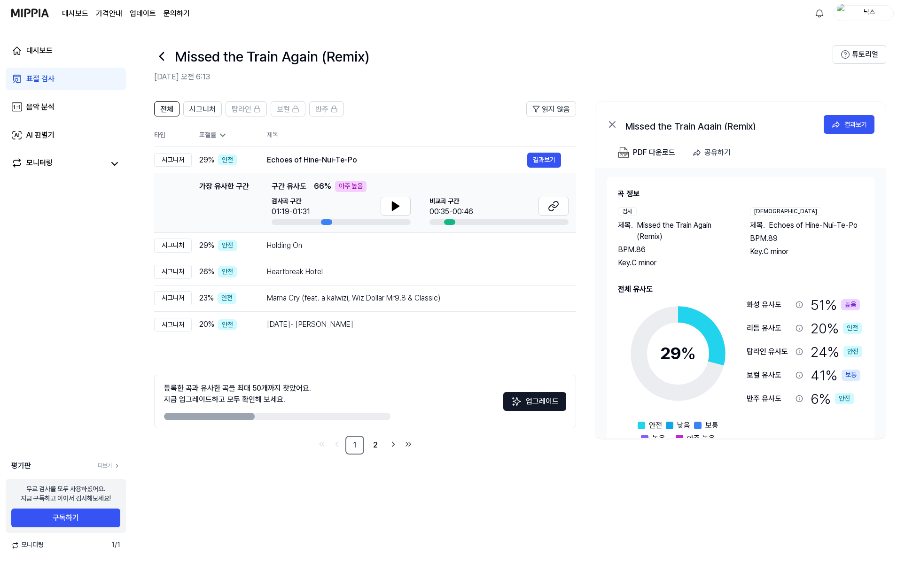
drag, startPoint x: 725, startPoint y: 307, endPoint x: 762, endPoint y: 372, distance: 74.7
click at [762, 372] on div "29 % 안전 낮음 보통 높음 아주 높음 화성 유사도 51 % 높음 리듬 유사도 20 % 안전 탑라인 유사도 24 % 안전 보컬 유사도 41 …" at bounding box center [740, 369] width 245 height 149
drag, startPoint x: 236, startPoint y: 418, endPoint x: 343, endPoint y: 416, distance: 107.1
click at [343, 416] on div at bounding box center [277, 417] width 226 height 8
click at [46, 135] on div "AI 판별기" at bounding box center [40, 135] width 28 height 11
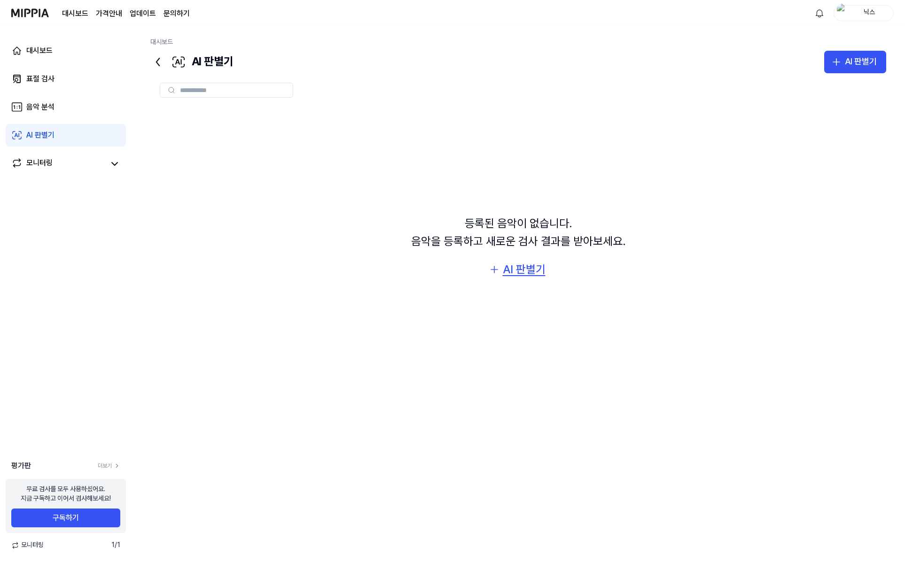
click at [527, 279] on button "AI 판별기" at bounding box center [518, 269] width 73 height 23
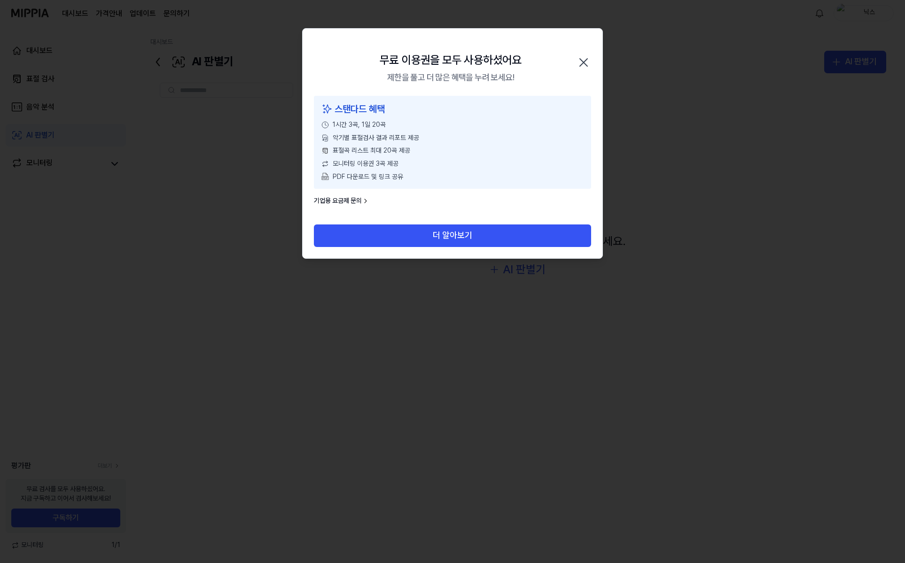
click at [591, 64] on div "무료 이용권을 모두 사용하셨어요 제한을 풀고 더 많은 혜택을 누려 보세요! 닫기" at bounding box center [452, 62] width 300 height 67
click at [588, 59] on icon "button" at bounding box center [583, 62] width 15 height 15
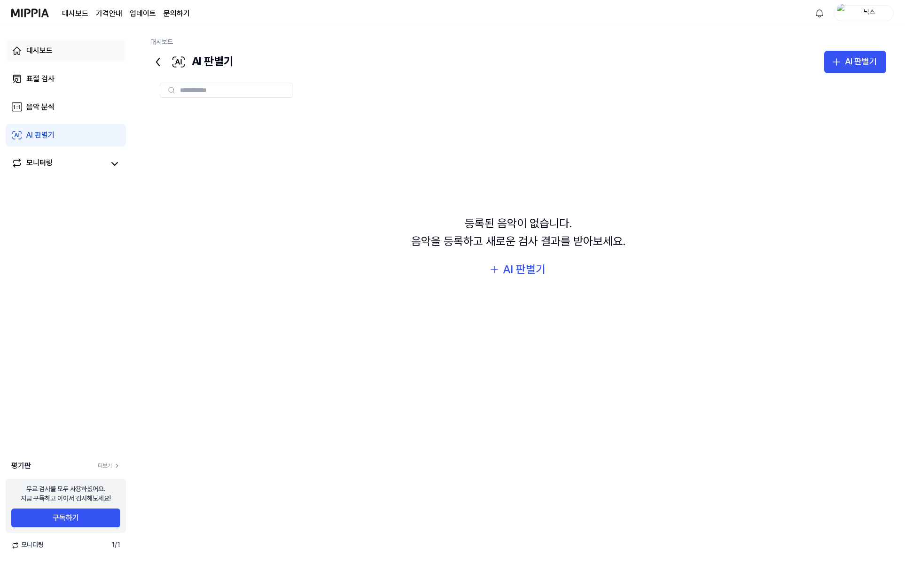
click at [31, 41] on link "대시보드" at bounding box center [66, 50] width 120 height 23
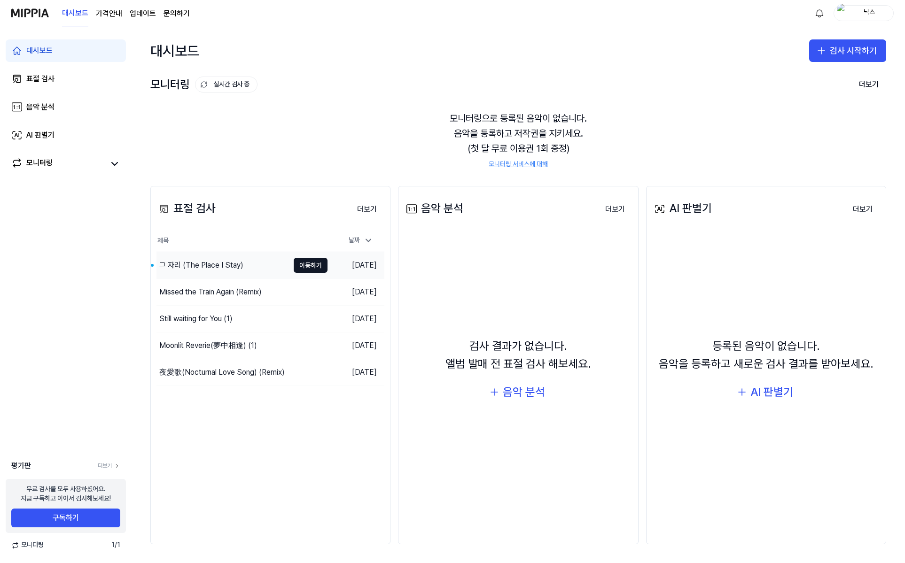
click at [188, 273] on div "그 자리 (The Place I Stay)" at bounding box center [222, 265] width 132 height 26
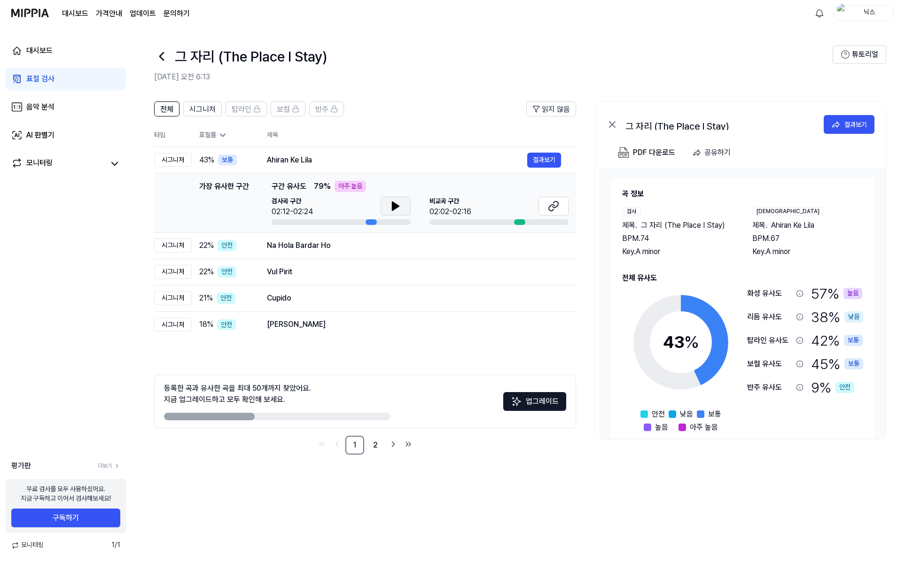
click at [401, 207] on button at bounding box center [395, 206] width 30 height 19
click at [298, 251] on div "Na Hola Bardar Ho 결과보기" at bounding box center [414, 245] width 294 height 11
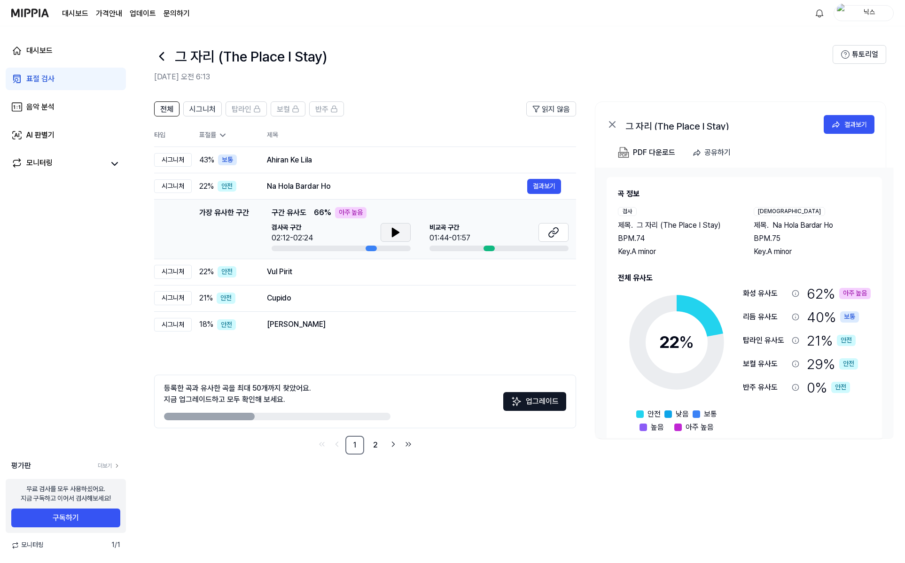
click at [384, 228] on button at bounding box center [395, 232] width 30 height 19
click at [376, 168] on td "Ahiran Ke Lila 결과보기" at bounding box center [414, 160] width 324 height 26
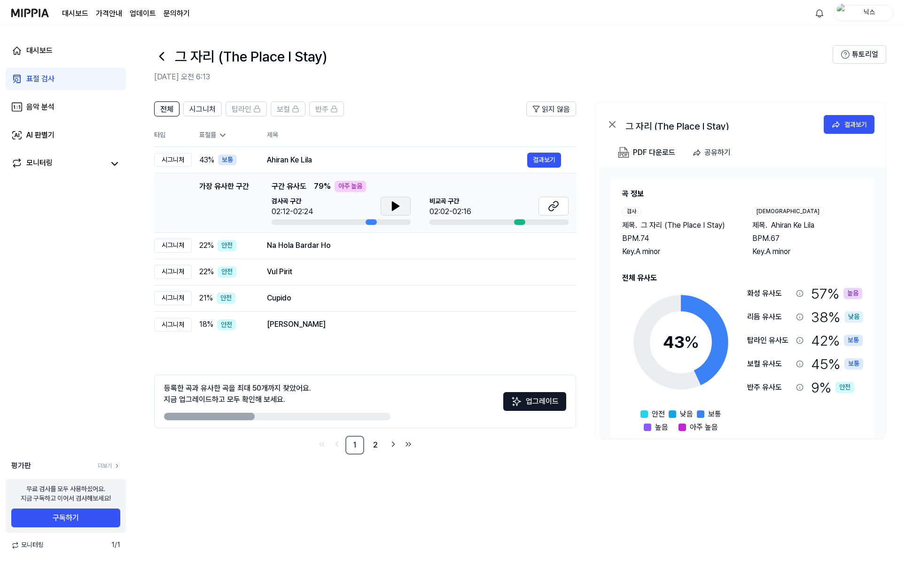
click at [395, 209] on icon at bounding box center [395, 206] width 7 height 8
click at [402, 207] on button at bounding box center [395, 206] width 30 height 19
click at [543, 206] on button at bounding box center [553, 206] width 30 height 19
click at [271, 266] on div "Vul Pirit" at bounding box center [397, 271] width 260 height 11
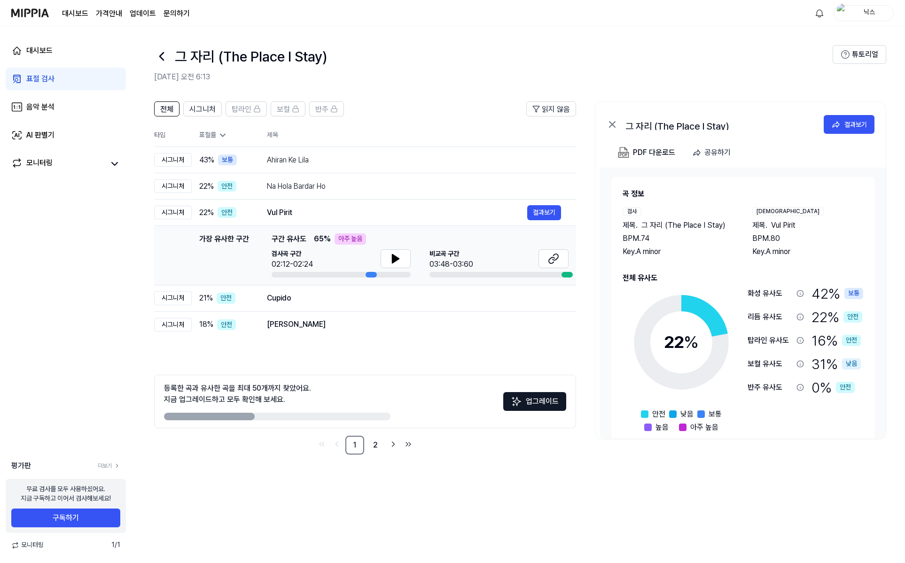
click at [412, 248] on div "가장 유사한 구간 구간 유사도 65 % 아주 높음 검사곡 구간 02:12-02:24 [GEOGRAPHIC_DATA] 구간 03:48-03:60" at bounding box center [419, 255] width 297 height 44
click at [406, 252] on button at bounding box center [395, 258] width 30 height 19
click at [391, 260] on icon at bounding box center [395, 258] width 11 height 11
click at [272, 306] on div "Cupido 결과보기" at bounding box center [414, 298] width 294 height 15
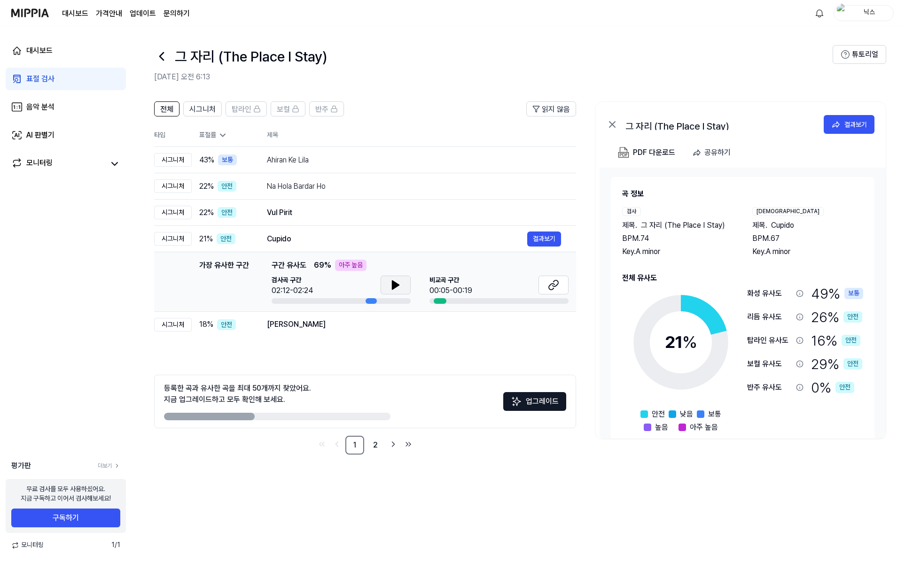
click at [392, 286] on icon at bounding box center [395, 285] width 7 height 8
click at [391, 287] on icon at bounding box center [395, 284] width 11 height 11
click at [332, 330] on div "[PERSON_NAME]" at bounding box center [397, 324] width 260 height 11
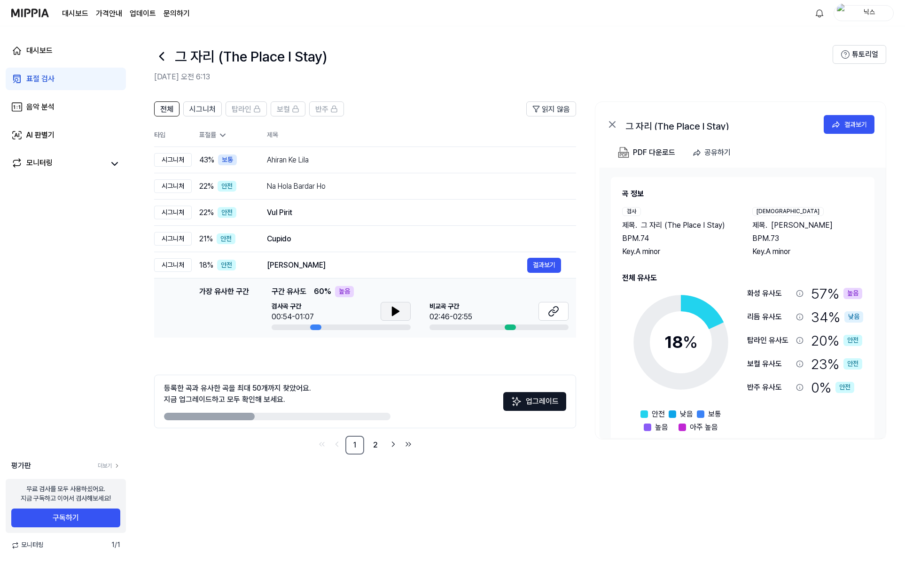
click at [386, 308] on button at bounding box center [395, 311] width 30 height 19
click at [390, 307] on icon at bounding box center [395, 311] width 11 height 11
click at [372, 442] on link "2" at bounding box center [375, 445] width 19 height 19
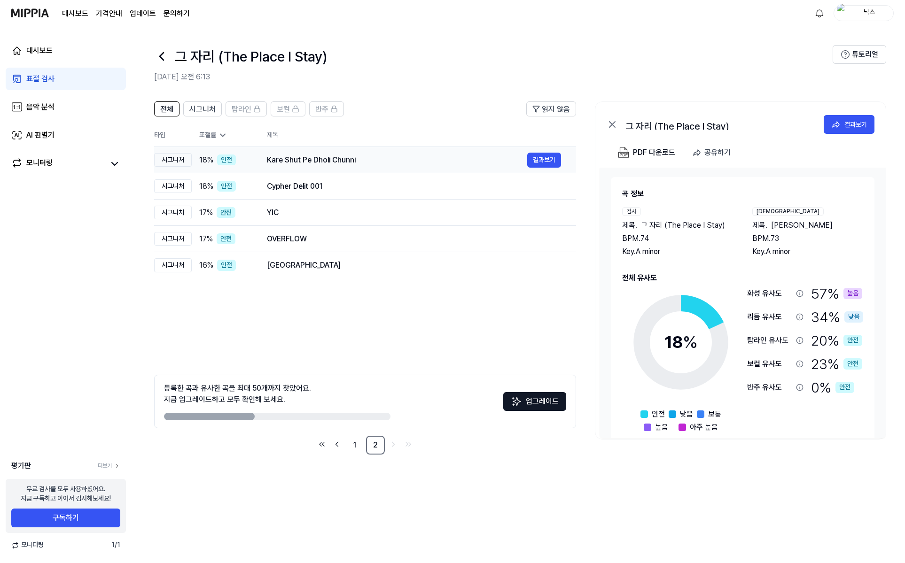
click at [329, 156] on div "Kare Shut Pe Dholi Chunni" at bounding box center [397, 160] width 260 height 11
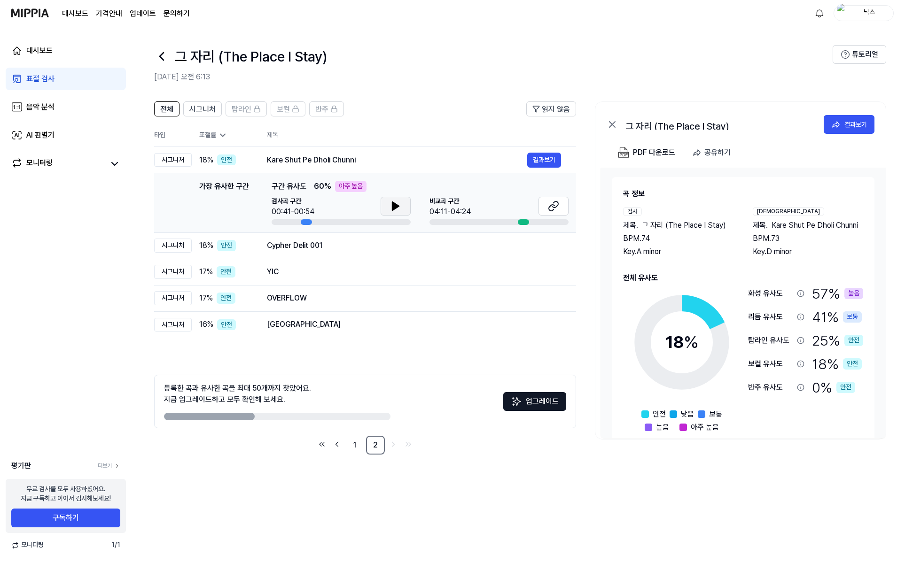
click at [392, 213] on button at bounding box center [395, 206] width 30 height 19
click at [395, 208] on icon at bounding box center [395, 206] width 11 height 11
click at [558, 206] on button at bounding box center [553, 206] width 30 height 19
click at [294, 231] on td "가장 유사한 구간 가장 유사한 구간 구간 유사도 60 % 아주 높음 검사곡 구간 00:41-00:54 [GEOGRAPHIC_DATA] 구간 0…" at bounding box center [365, 203] width 422 height 60
click at [293, 239] on div "Cypher Delit 001 결과보기" at bounding box center [414, 245] width 294 height 15
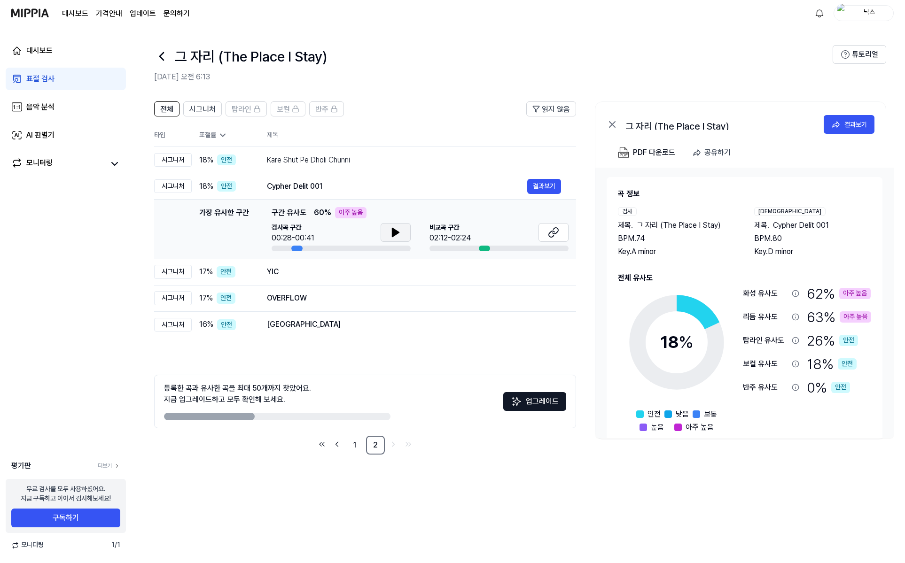
click at [399, 231] on icon at bounding box center [395, 232] width 11 height 11
click at [259, 111] on rect at bounding box center [257, 109] width 6 height 3
click at [311, 274] on div "YIC" at bounding box center [397, 271] width 260 height 11
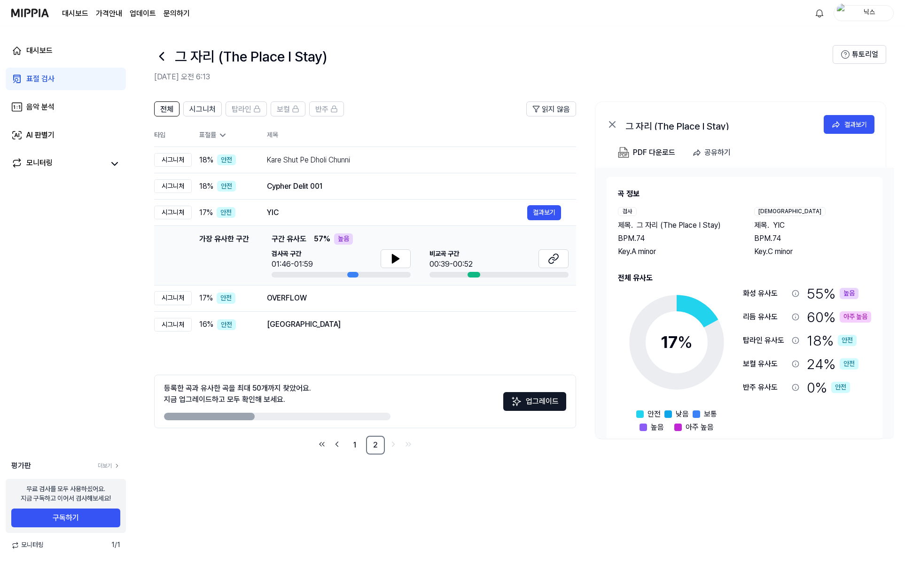
click at [379, 264] on div "검사곡 구간 01:46-01:59" at bounding box center [340, 259] width 139 height 21
click at [390, 260] on icon at bounding box center [395, 258] width 11 height 11
click at [390, 263] on icon at bounding box center [395, 258] width 11 height 11
click at [336, 303] on div "OVERFLOW" at bounding box center [397, 298] width 260 height 11
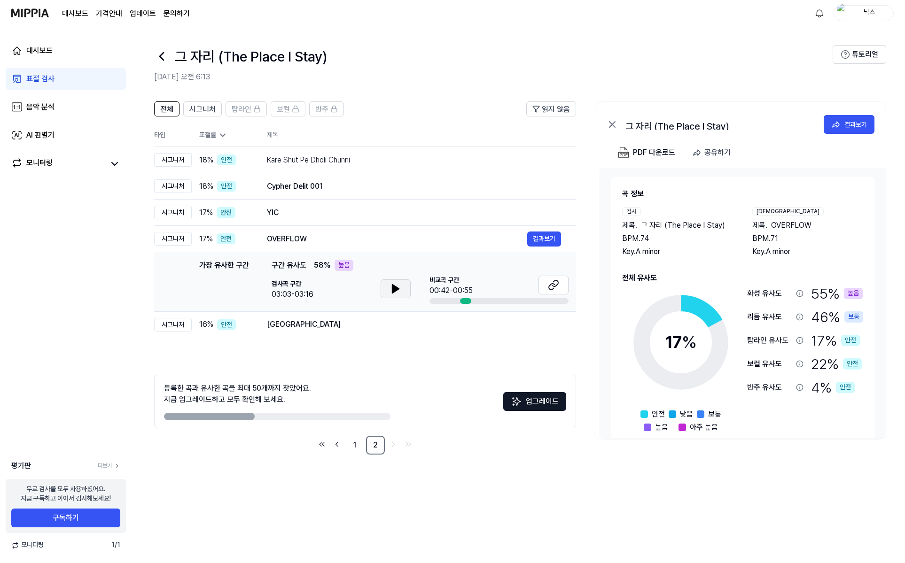
click at [385, 288] on button at bounding box center [395, 288] width 30 height 19
click at [396, 286] on icon at bounding box center [397, 289] width 2 height 8
click at [331, 320] on div "[GEOGRAPHIC_DATA]" at bounding box center [397, 324] width 260 height 11
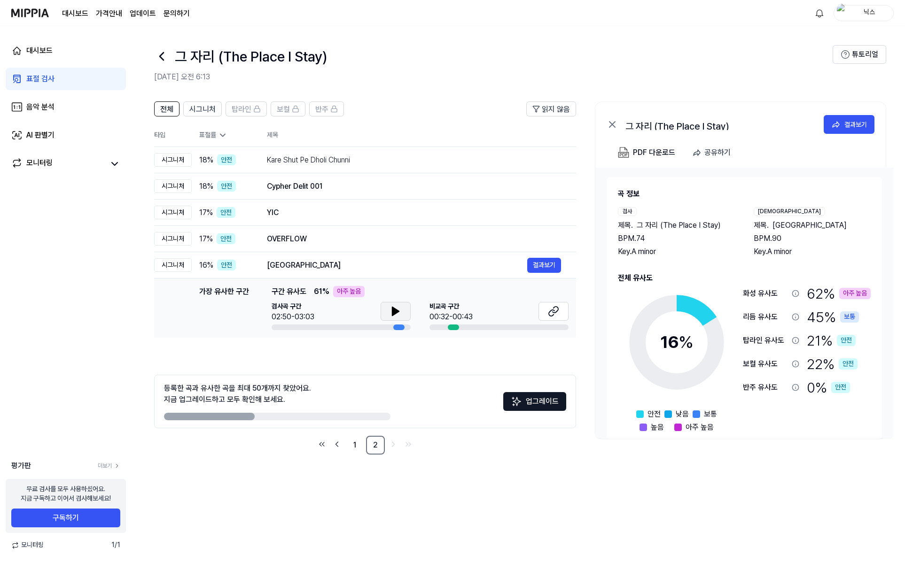
click at [395, 307] on icon at bounding box center [395, 311] width 11 height 11
click at [392, 307] on icon at bounding box center [395, 311] width 11 height 11
click at [302, 415] on div at bounding box center [277, 417] width 226 height 8
click at [280, 416] on div at bounding box center [277, 417] width 226 height 8
drag, startPoint x: 280, startPoint y: 416, endPoint x: 249, endPoint y: 424, distance: 32.4
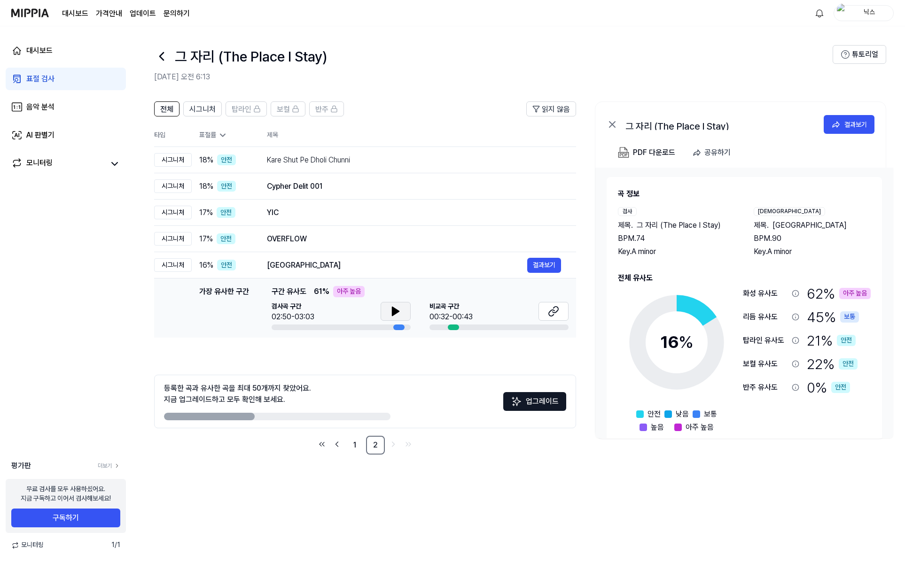
click at [249, 424] on div "등록한 곡과 유사한 곡을 최대 50개까지 찾았어요. 지금 업그레이드하고 모두 확인해 보세요. 업그레이드" at bounding box center [365, 402] width 422 height 54
click at [161, 56] on icon at bounding box center [161, 56] width 15 height 15
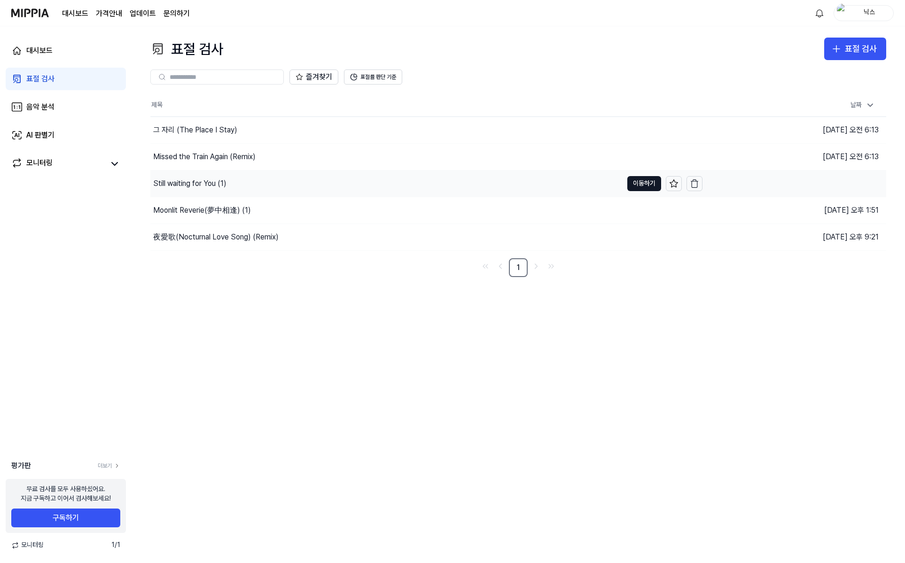
click at [183, 183] on div "Still waiting for You (1)" at bounding box center [189, 183] width 73 height 11
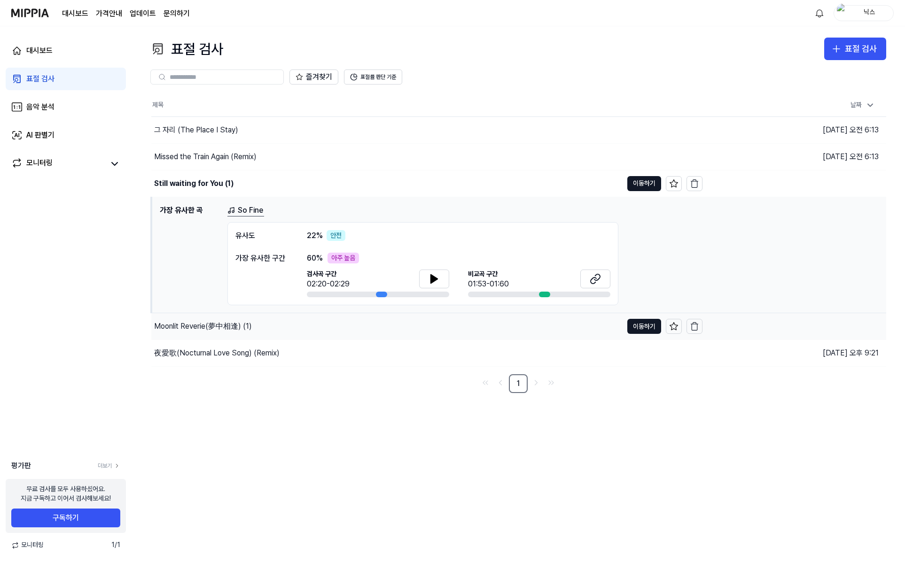
click at [202, 319] on div "Moonlit Reverie(夢中相逢) (1)" at bounding box center [386, 326] width 471 height 26
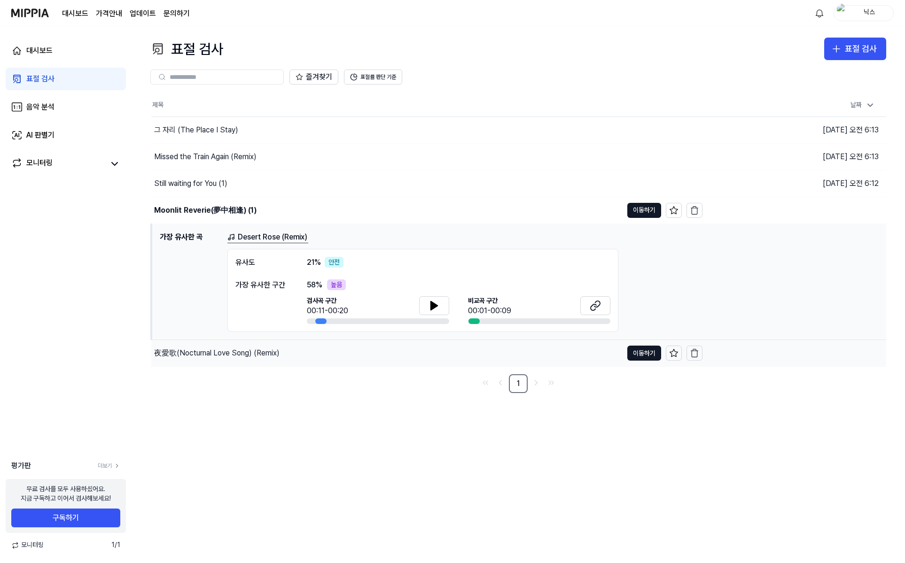
click at [191, 362] on div "夜愛歌(Nocturnal Love Song) (Remix)" at bounding box center [386, 353] width 471 height 26
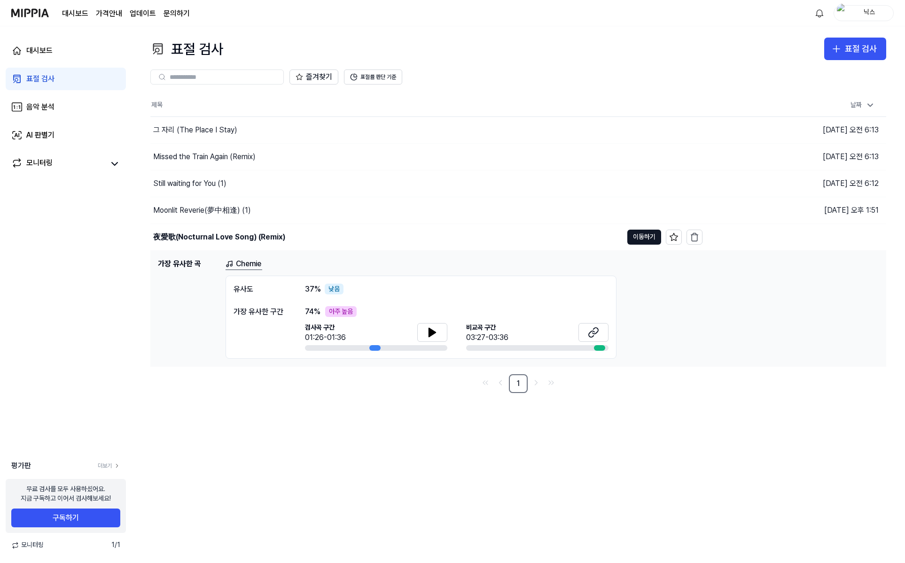
drag, startPoint x: 178, startPoint y: 345, endPoint x: 122, endPoint y: 358, distance: 58.3
click at [122, 358] on div "대시보드 표절 검사 음악 분석 AI 판별기 모니터링 평가판 더보기 무료 검사를 모두 사용하셨어요. 지금 구독하고 이어서 검사해보세요! 구독하기…" at bounding box center [66, 294] width 132 height 537
click at [425, 330] on button at bounding box center [432, 332] width 30 height 19
click at [255, 209] on div "Moonlit Reverie(夢中相逢) (1)" at bounding box center [386, 210] width 472 height 26
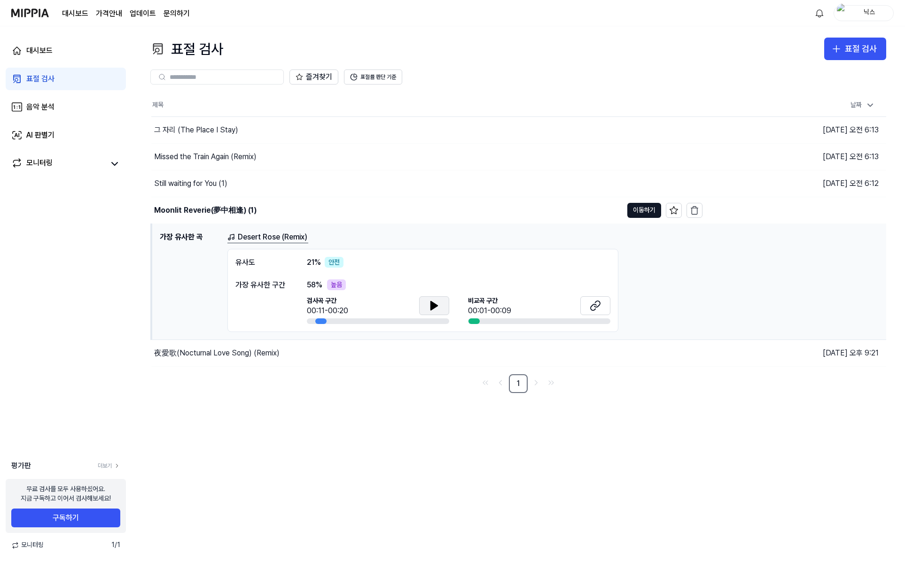
click at [426, 308] on button at bounding box center [434, 305] width 30 height 19
click at [429, 306] on icon at bounding box center [433, 305] width 11 height 11
click at [196, 178] on div "Still waiting for You (1)" at bounding box center [190, 183] width 73 height 11
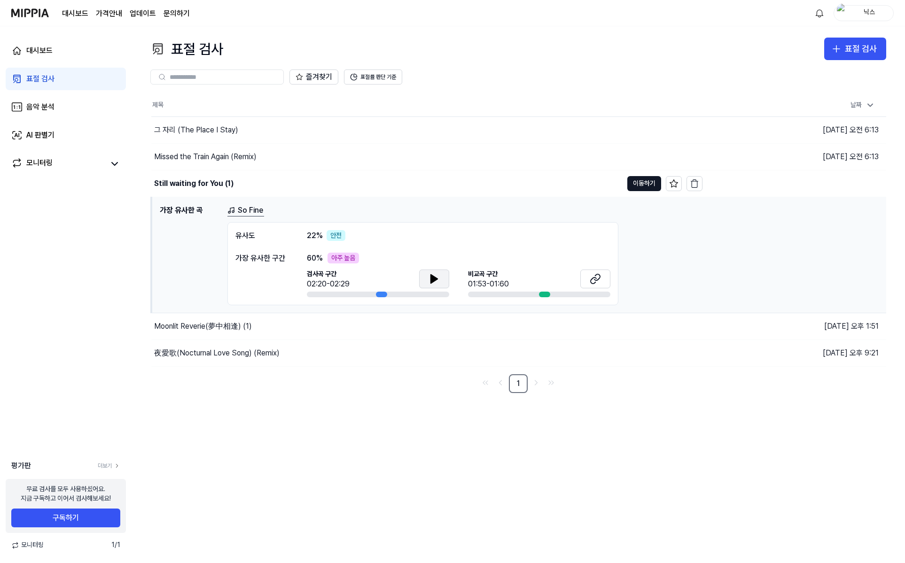
click at [447, 273] on button at bounding box center [434, 279] width 30 height 19
drag, startPoint x: 435, startPoint y: 276, endPoint x: 445, endPoint y: 280, distance: 10.1
click at [434, 277] on icon at bounding box center [433, 278] width 11 height 11
click at [597, 279] on icon at bounding box center [594, 278] width 11 height 11
click at [179, 178] on div "Still waiting for You (1)" at bounding box center [193, 183] width 79 height 11
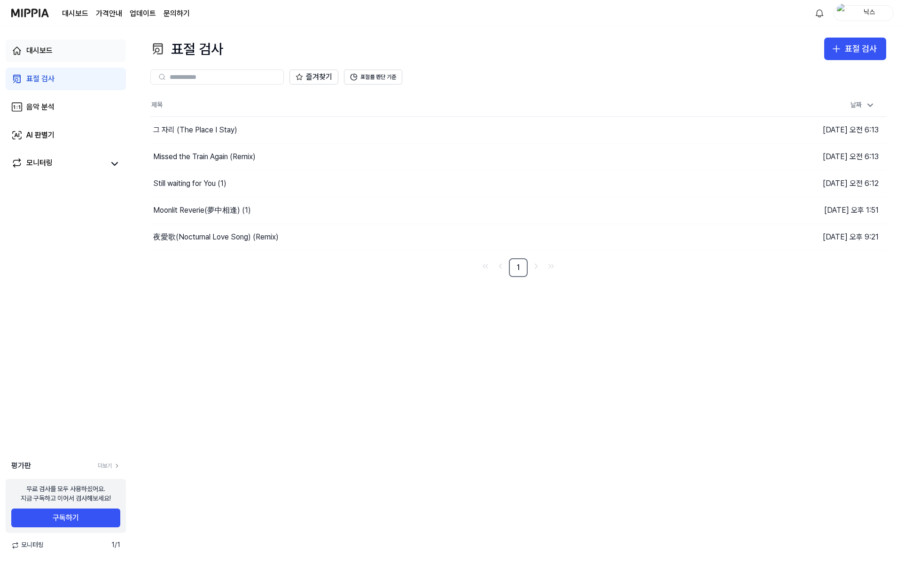
click at [27, 51] on div "대시보드" at bounding box center [39, 50] width 26 height 11
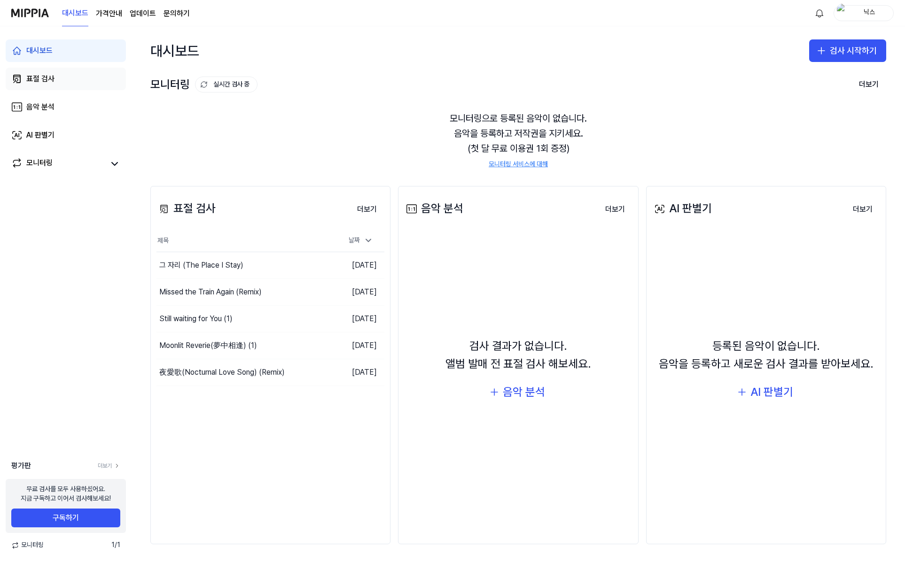
click at [42, 76] on div "표절 검사" at bounding box center [40, 78] width 28 height 11
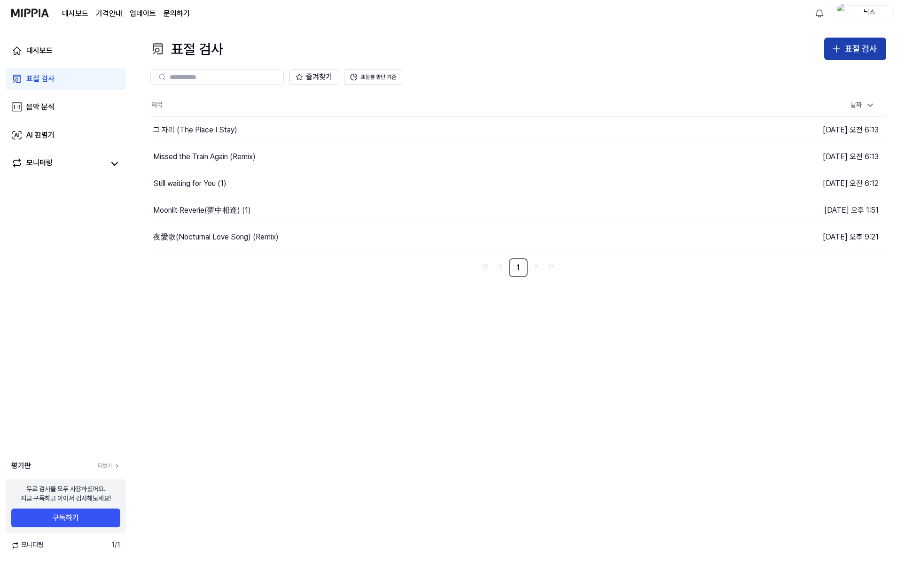
click at [788, 43] on div "표절 검사" at bounding box center [860, 49] width 32 height 14
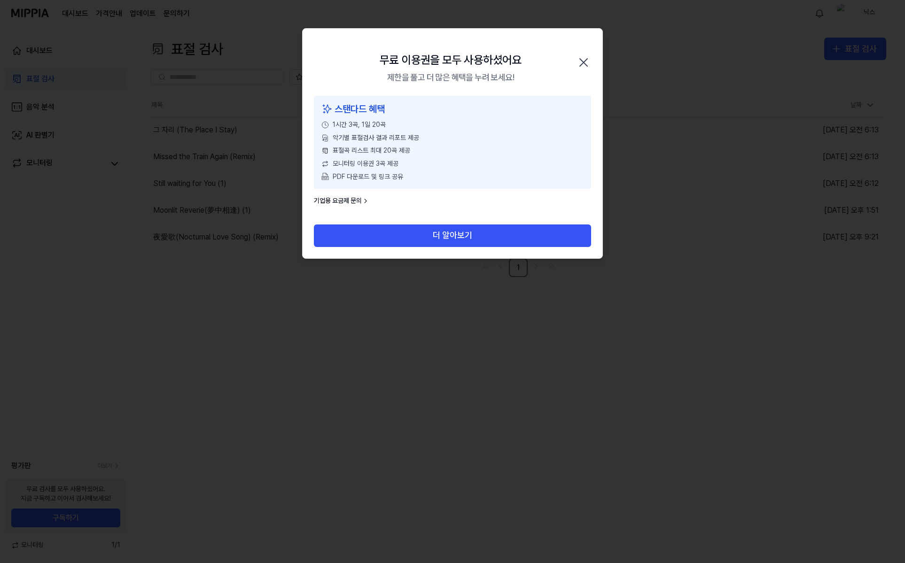
click at [594, 50] on div "무료 이용권을 모두 사용하셨어요 제한을 풀고 더 많은 혜택을 누려 보세요! 닫기" at bounding box center [452, 62] width 300 height 67
click at [581, 58] on icon "button" at bounding box center [583, 62] width 15 height 15
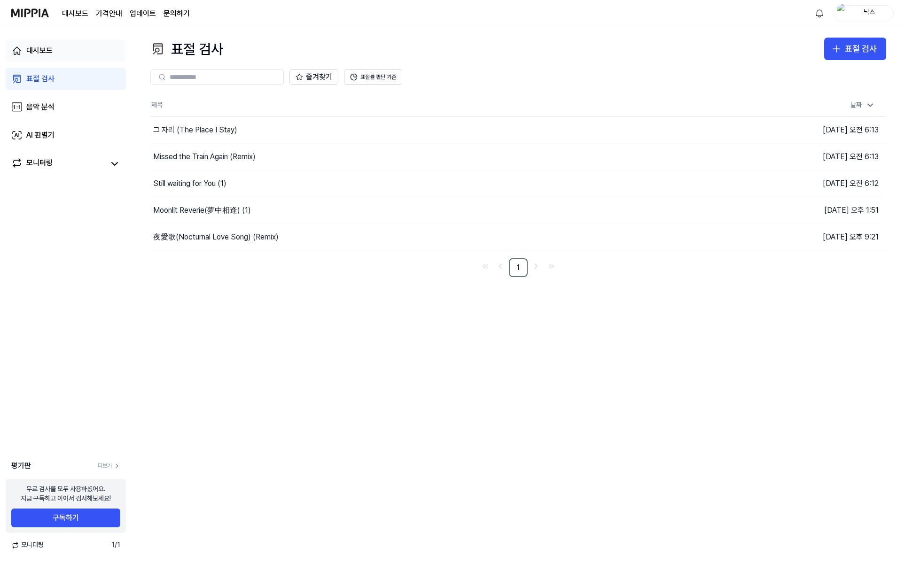
click at [46, 49] on div "대시보드" at bounding box center [39, 50] width 26 height 11
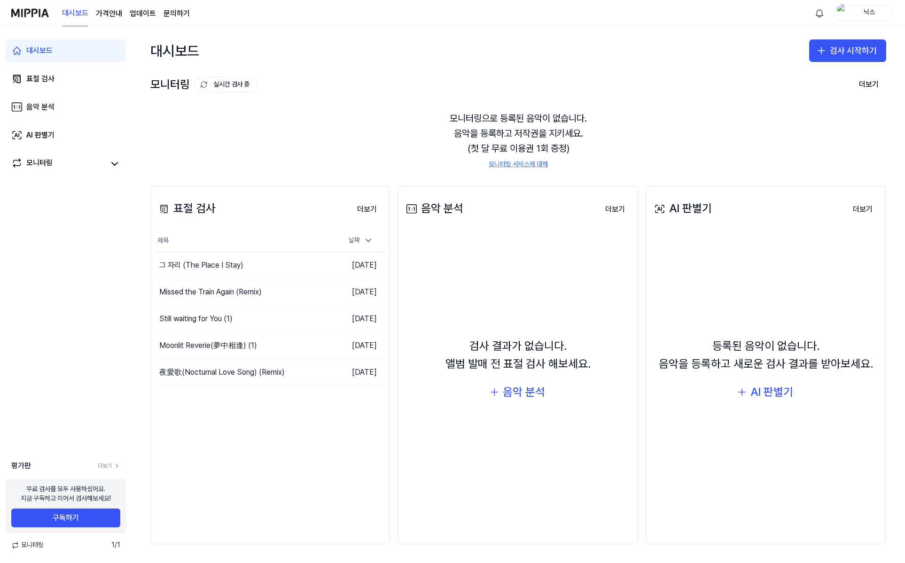
click at [46, 50] on div "대시보드" at bounding box center [39, 50] width 26 height 11
click at [209, 315] on div "Still waiting for You (1)" at bounding box center [195, 318] width 73 height 11
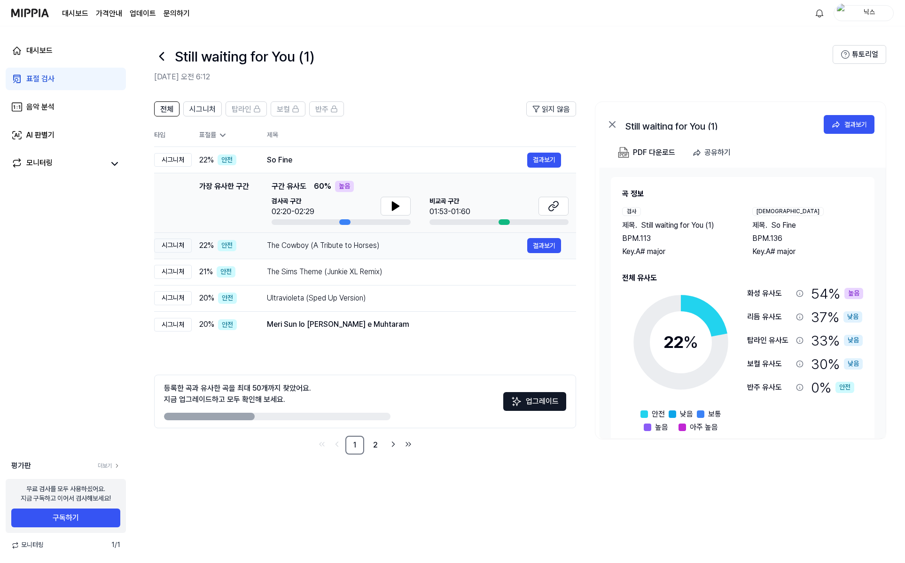
click at [305, 252] on div "The Cowboy (A Tribute to Horses) 결과보기" at bounding box center [414, 245] width 294 height 15
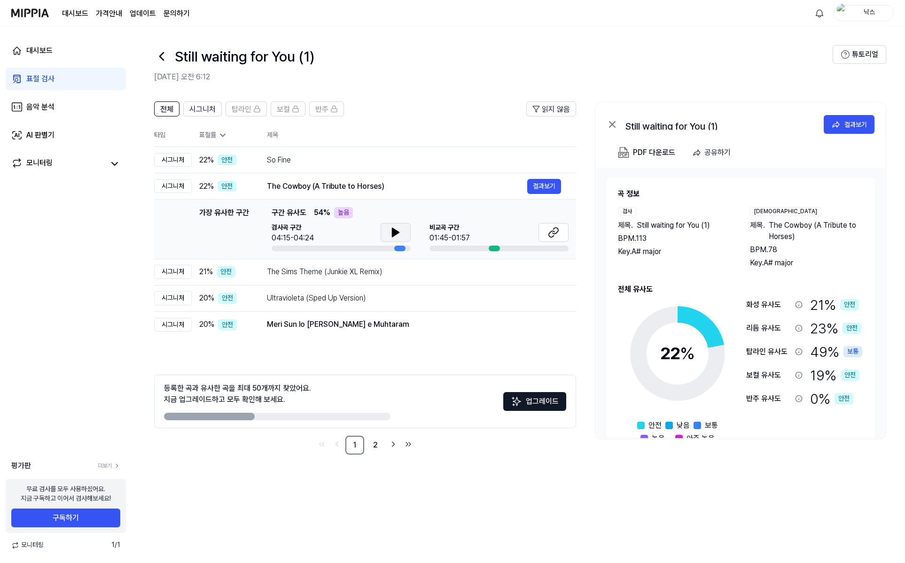
click at [399, 231] on icon at bounding box center [395, 232] width 11 height 11
drag, startPoint x: 399, startPoint y: 231, endPoint x: 388, endPoint y: 250, distance: 22.5
click at [401, 231] on icon at bounding box center [395, 232] width 11 height 11
click at [347, 269] on div "The Sims Theme (Junkie XL Remix)" at bounding box center [397, 271] width 260 height 11
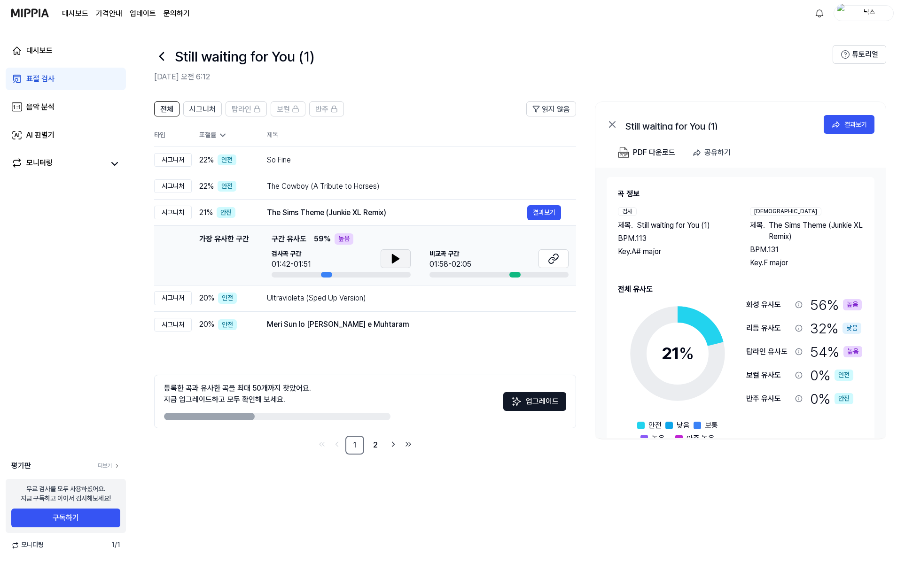
click at [381, 254] on button at bounding box center [395, 258] width 30 height 19
click at [392, 249] on button at bounding box center [395, 258] width 30 height 19
